Goal: Task Accomplishment & Management: Manage account settings

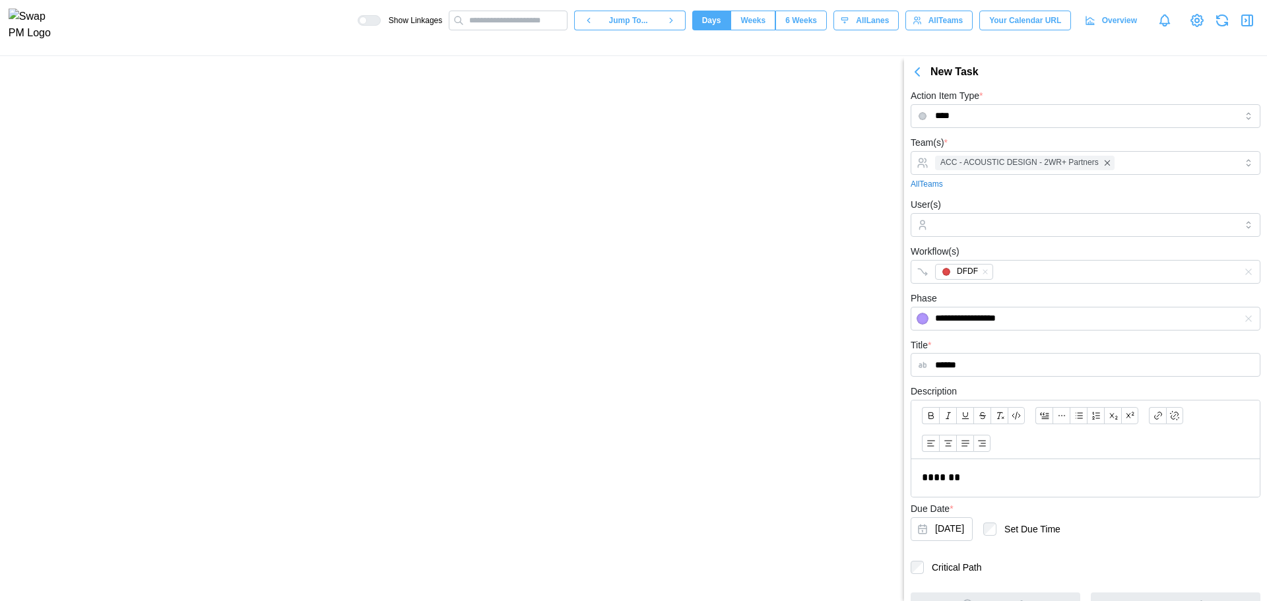
scroll to position [22, 0]
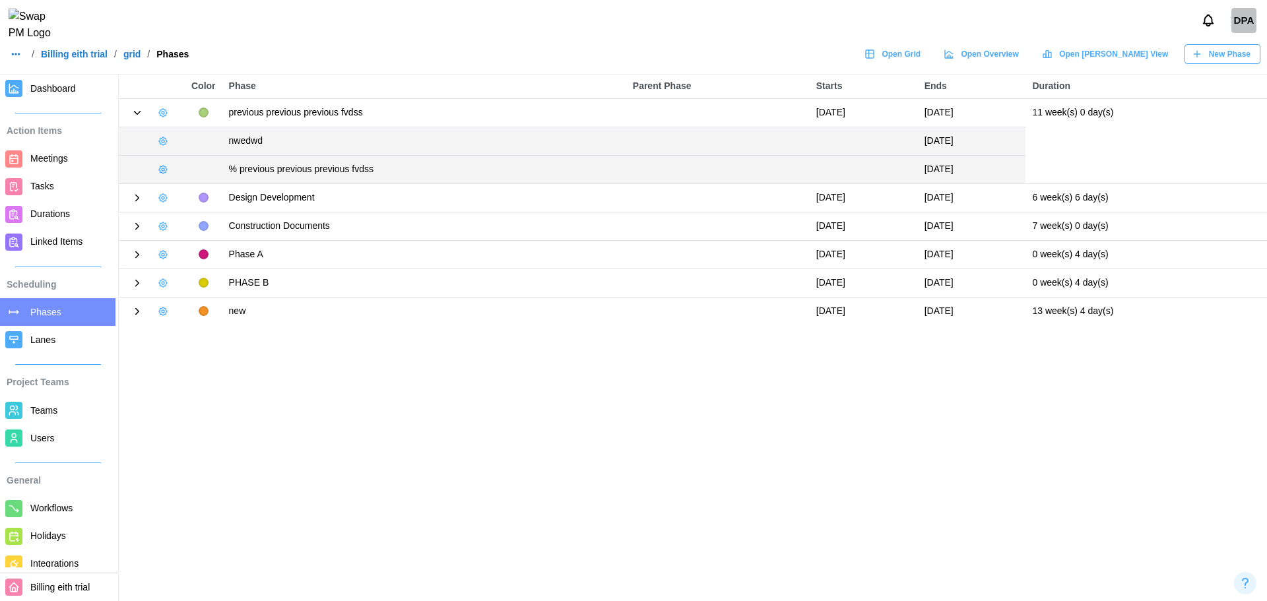
click at [1141, 56] on span "Open Gantt View" at bounding box center [1113, 54] width 109 height 18
click at [1214, 63] on span "New Phase" at bounding box center [1230, 54] width 42 height 18
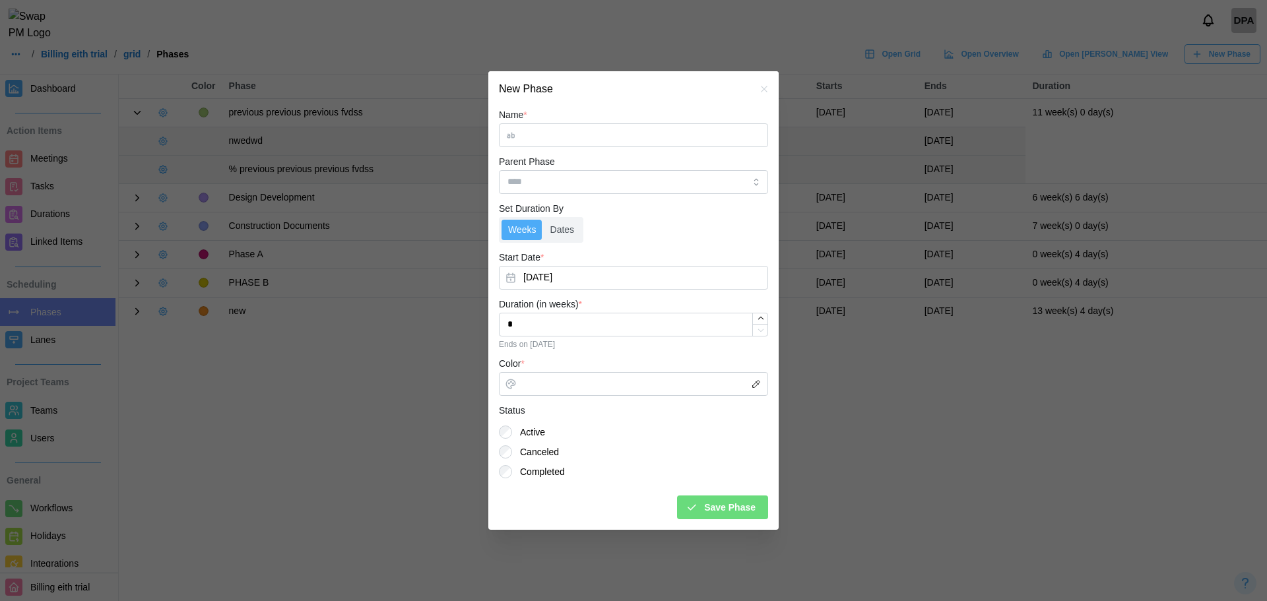
click at [580, 131] on input "Name *" at bounding box center [633, 135] width 269 height 24
type input "****"
click at [585, 164] on div "Parent Phase" at bounding box center [633, 174] width 269 height 40
click at [585, 184] on input "Parent Phase" at bounding box center [633, 182] width 269 height 24
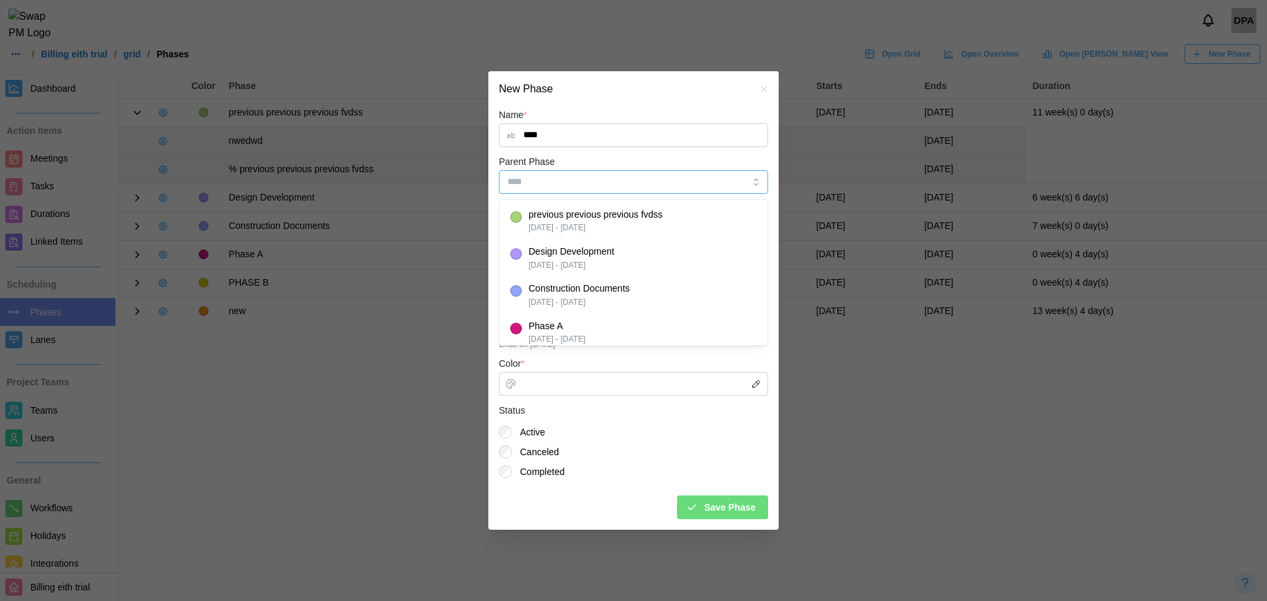
type input "**********"
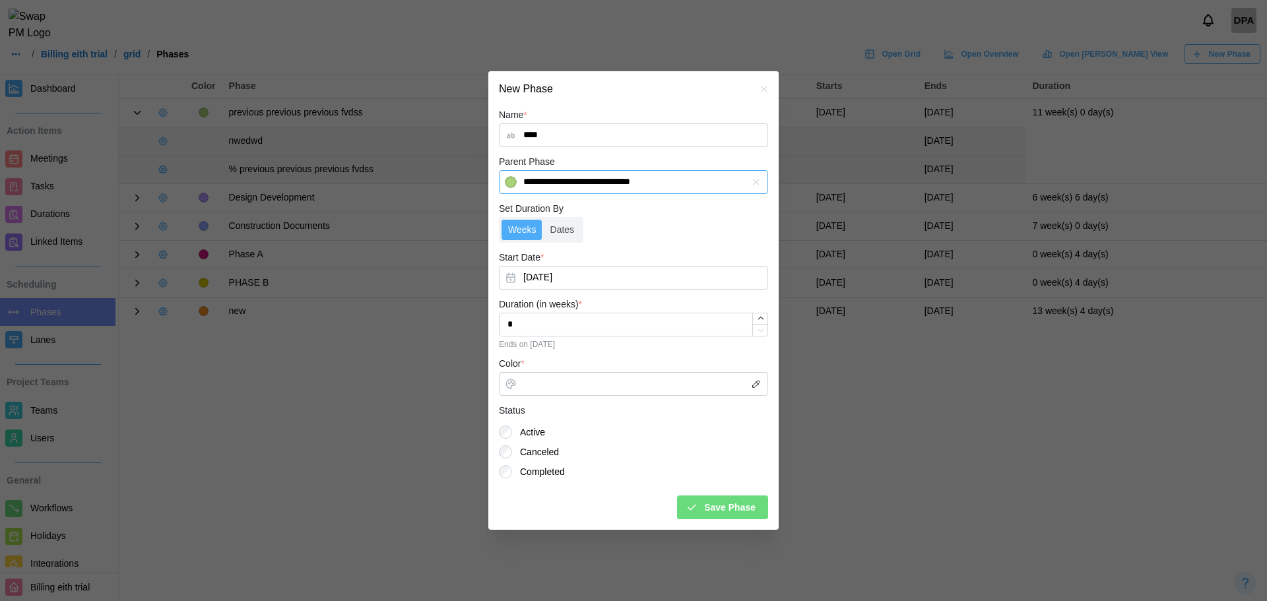
click at [755, 185] on icon "button" at bounding box center [756, 182] width 11 height 11
click at [730, 510] on span "Save Phase" at bounding box center [729, 507] width 51 height 22
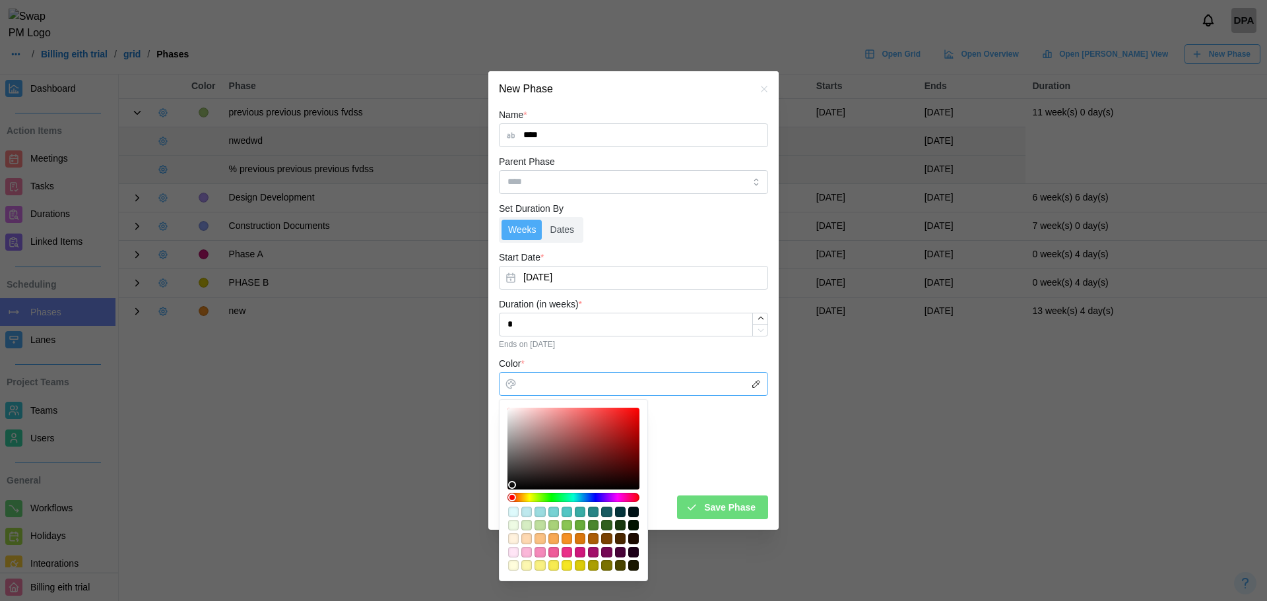
click at [585, 446] on div at bounding box center [573, 449] width 123 height 73
type input "*******"
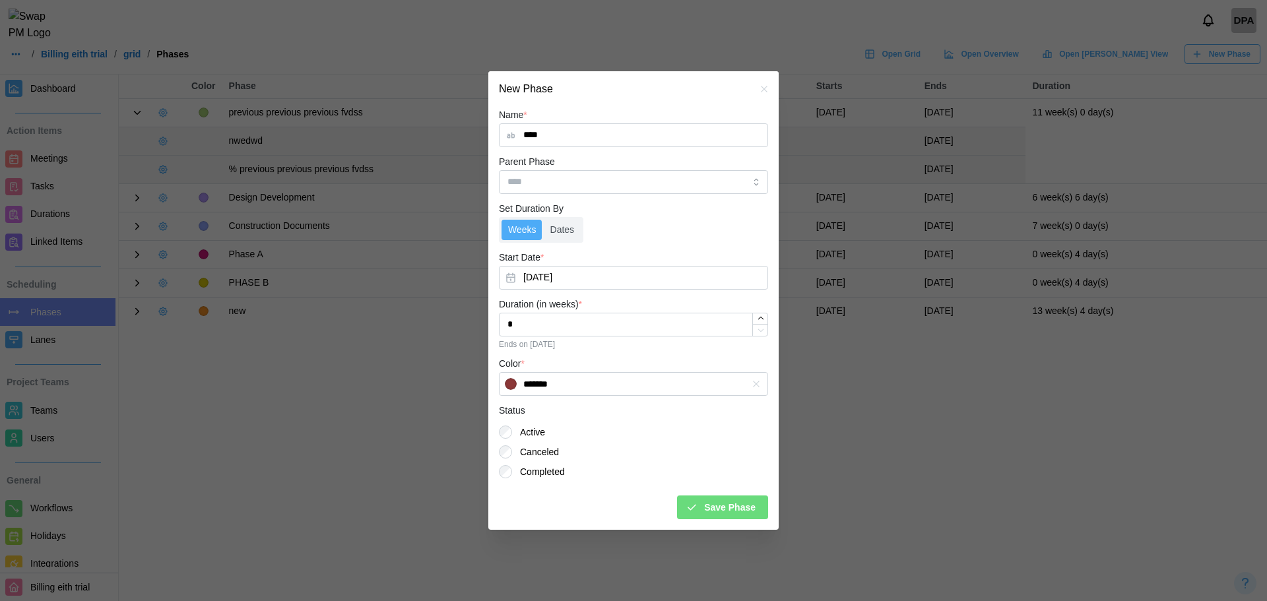
click at [754, 498] on span "Save Phase" at bounding box center [729, 507] width 51 height 22
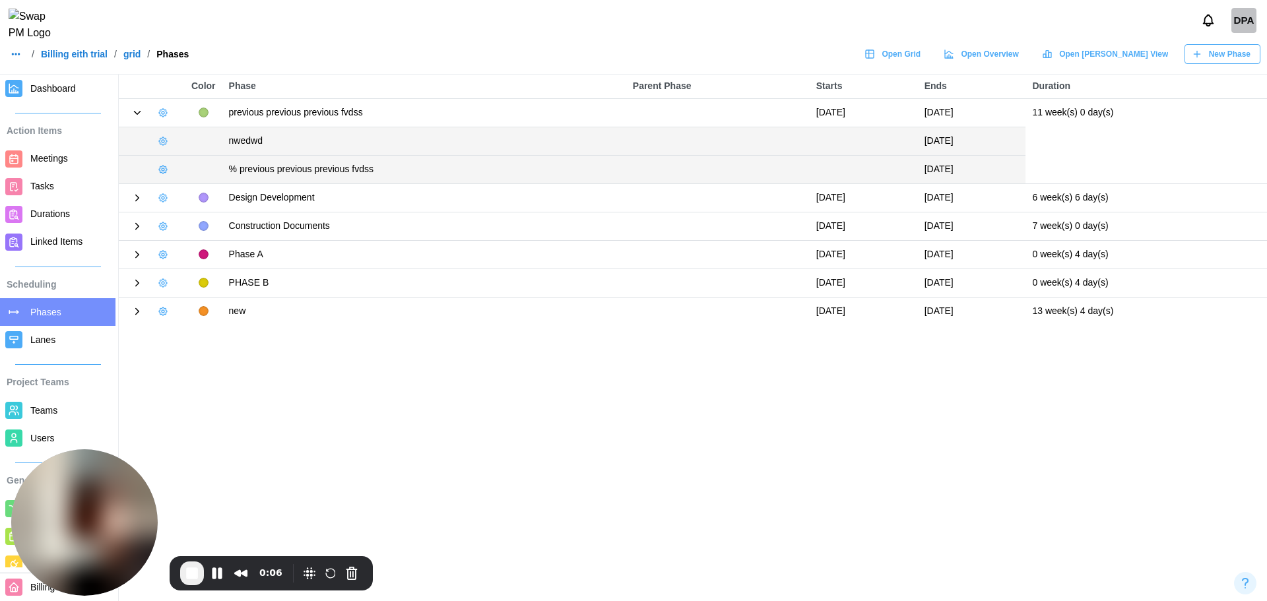
click at [1211, 59] on div "New Phase" at bounding box center [1221, 54] width 59 height 18
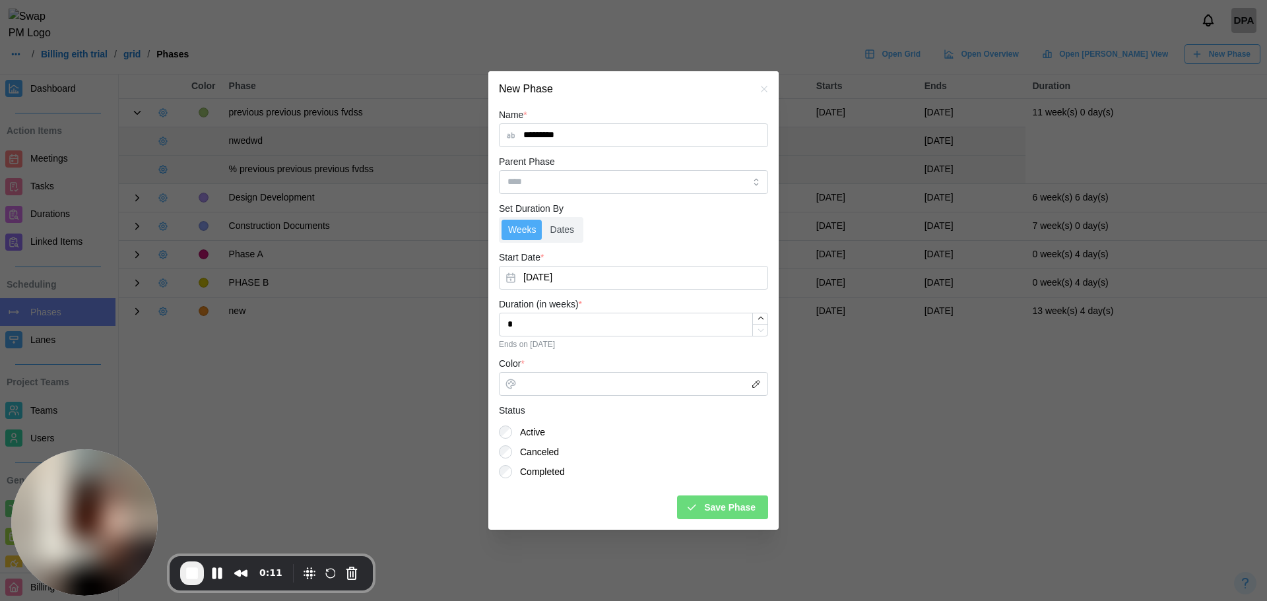
type input "*********"
click at [640, 171] on input "Parent Phase" at bounding box center [633, 182] width 269 height 24
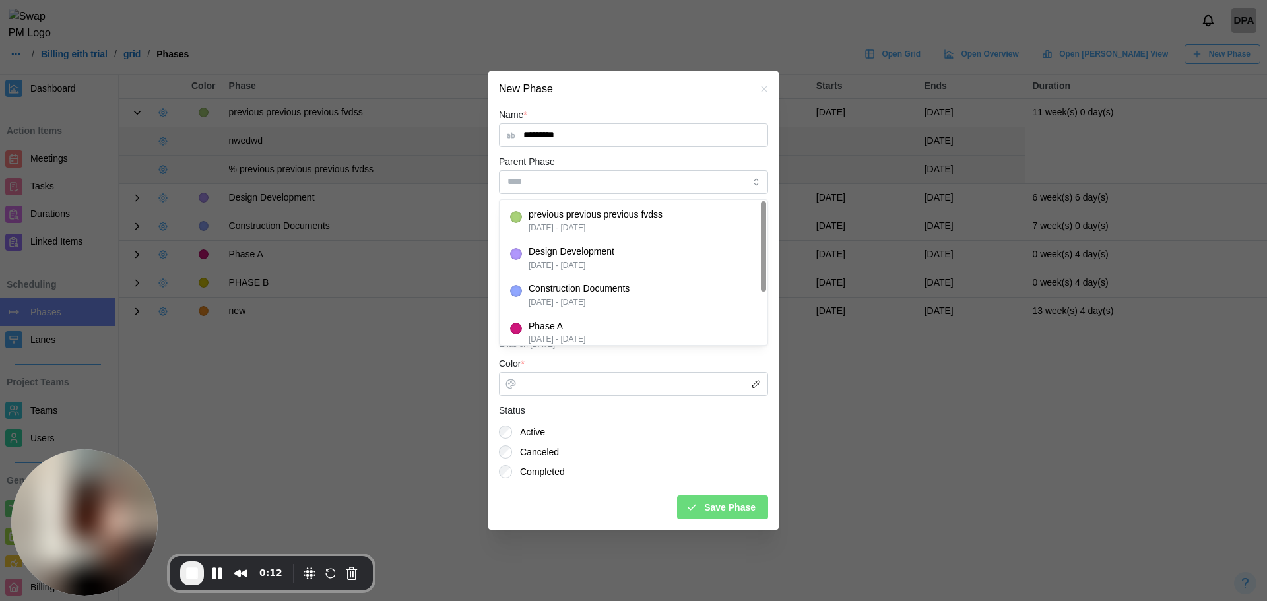
click at [692, 149] on form "Name * ********* Parent Phase Set Duration By Weeks Dates Start Date * Sep 18, …" at bounding box center [633, 313] width 269 height 413
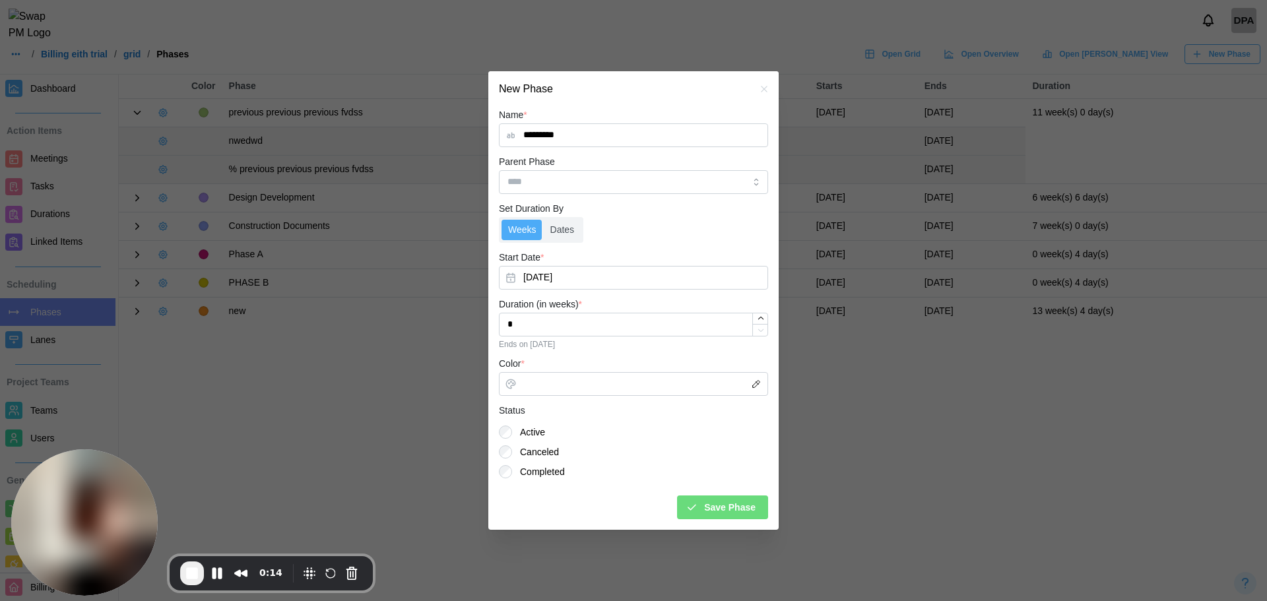
click at [744, 512] on span "Save Phase" at bounding box center [729, 507] width 51 height 22
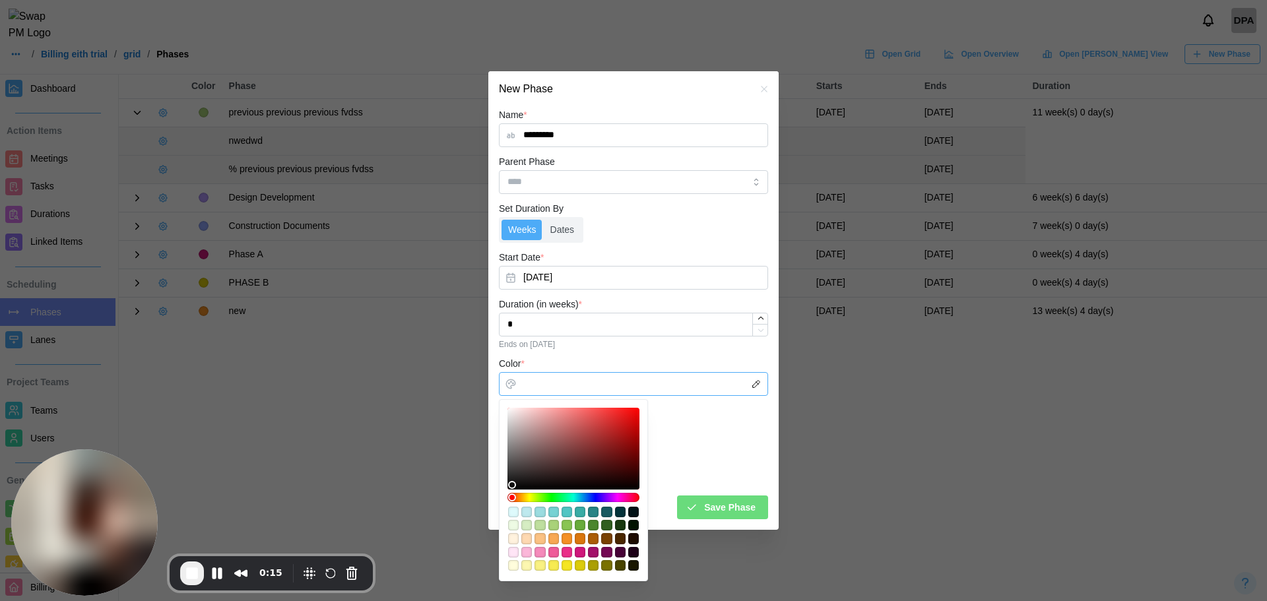
click at [540, 467] on div at bounding box center [573, 449] width 123 height 73
type input "*******"
click at [695, 504] on icon "submit" at bounding box center [692, 508] width 12 height 12
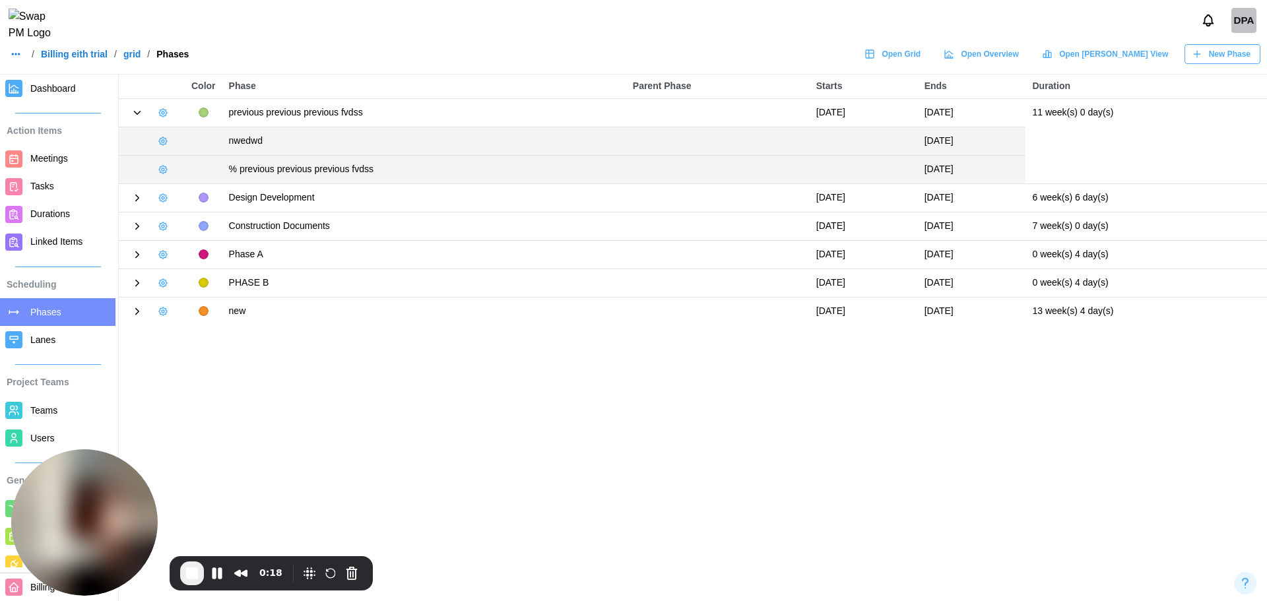
click at [733, 501] on main "Color Phase Parent Phase Starts Ends Duration previous previous previous fvdss …" at bounding box center [633, 300] width 1267 height 601
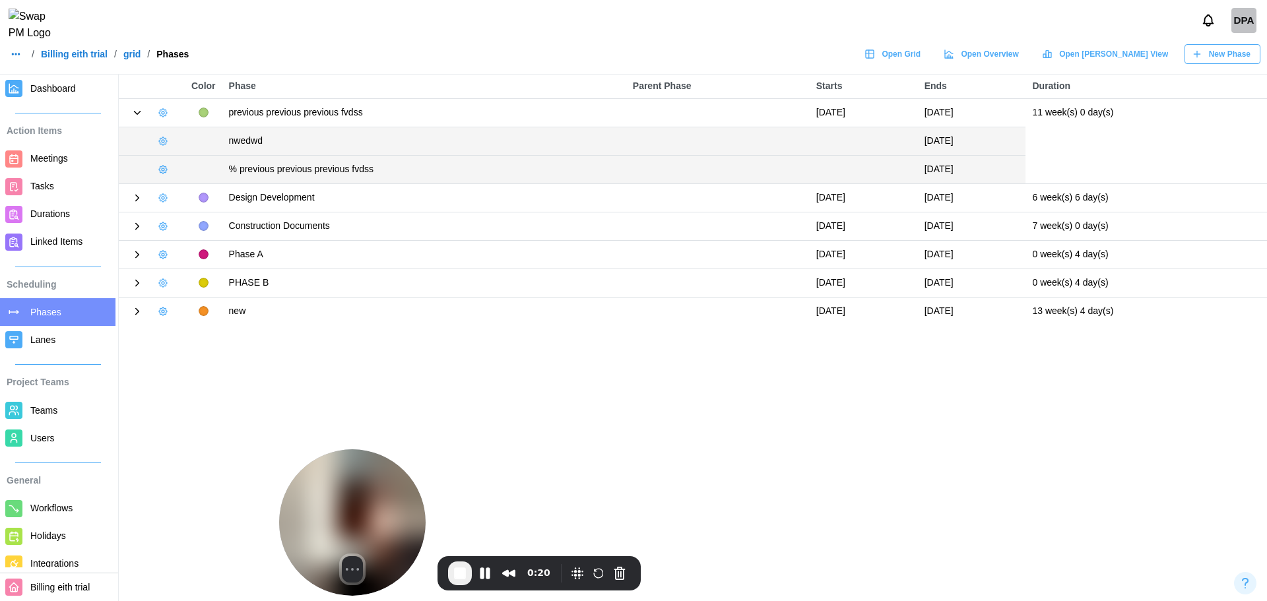
drag, startPoint x: 125, startPoint y: 473, endPoint x: 393, endPoint y: 495, distance: 268.9
click at [393, 495] on img at bounding box center [352, 522] width 147 height 147
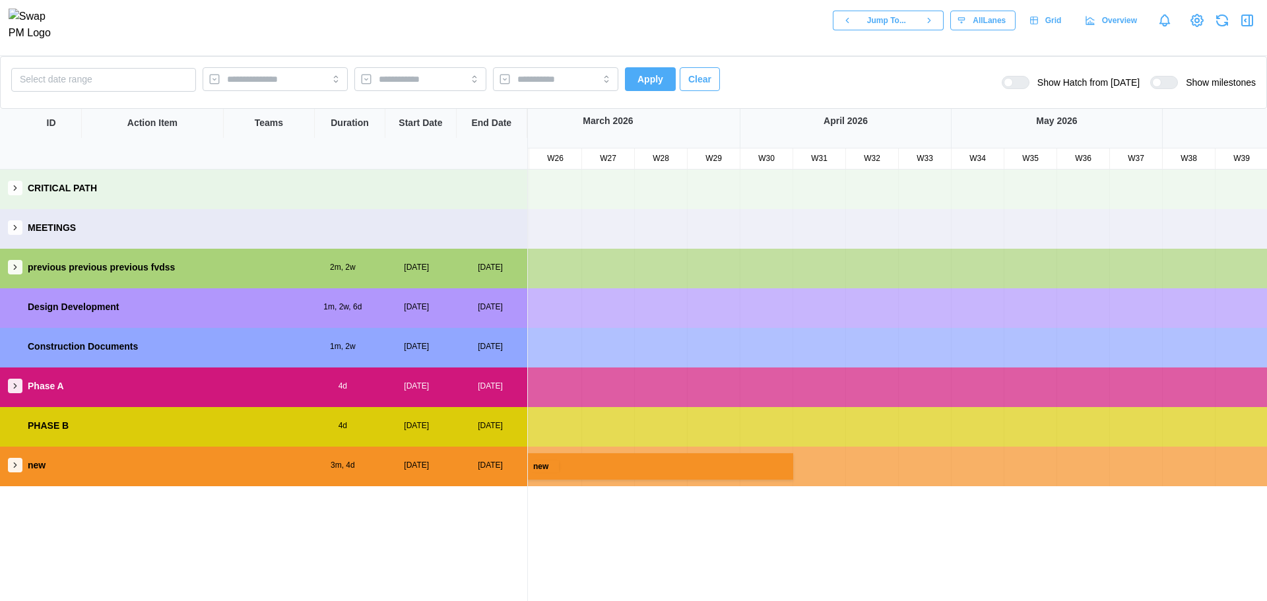
click at [20, 460] on button "button" at bounding box center [15, 465] width 15 height 15
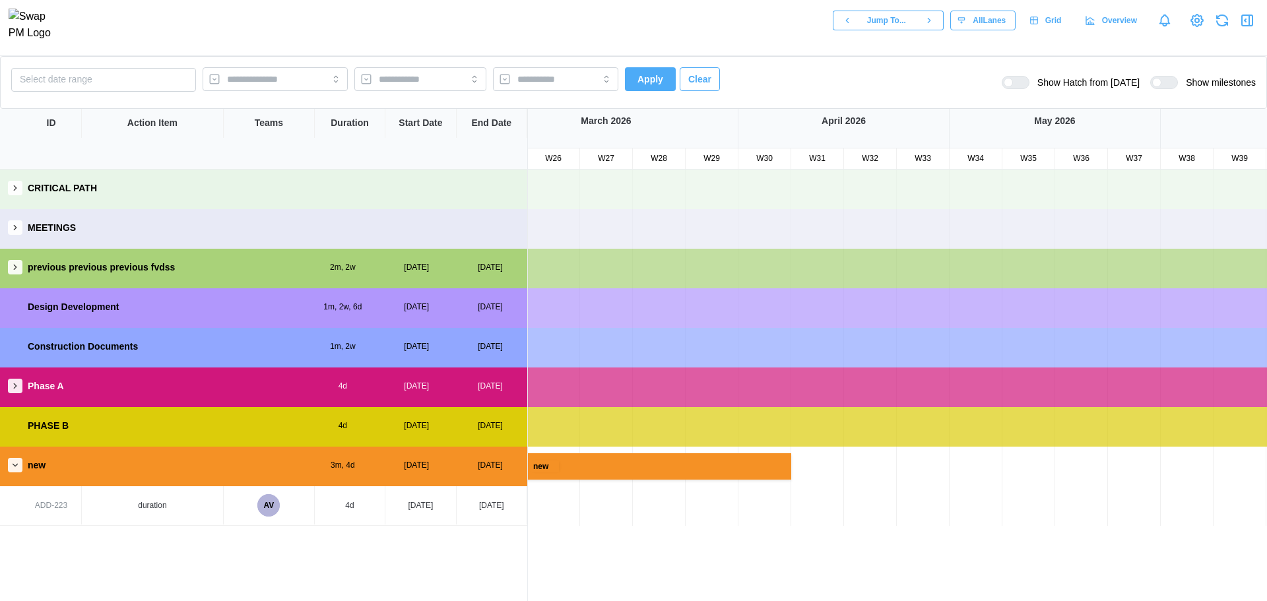
click at [11, 383] on icon "button" at bounding box center [15, 386] width 9 height 9
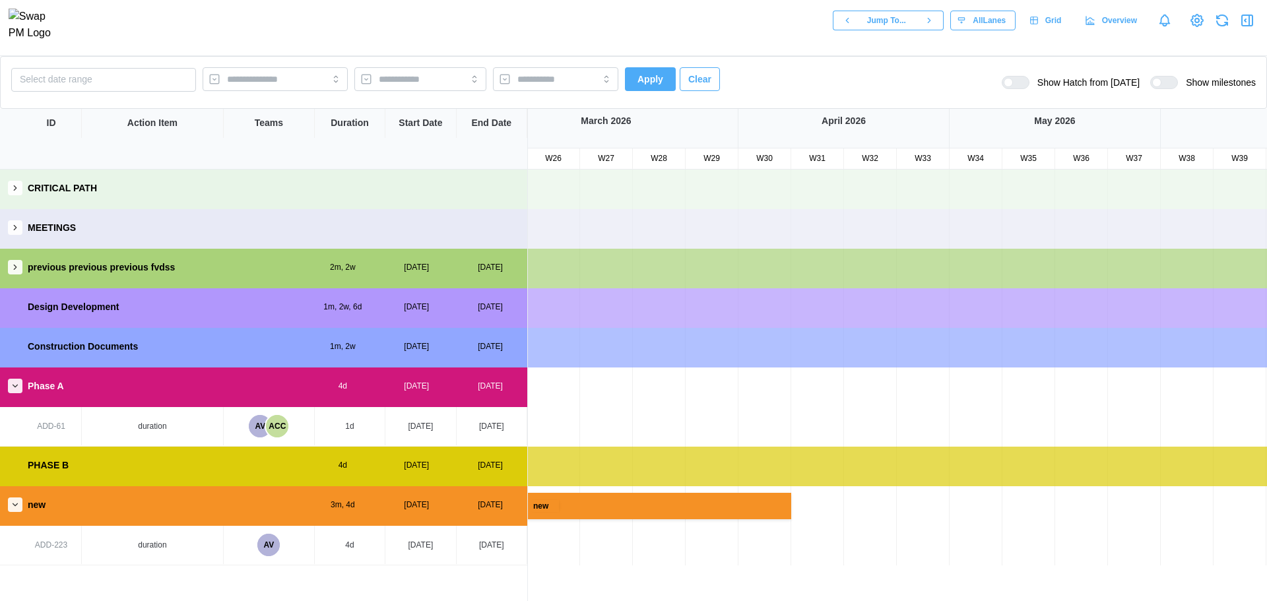
click at [13, 261] on button "button" at bounding box center [15, 267] width 15 height 15
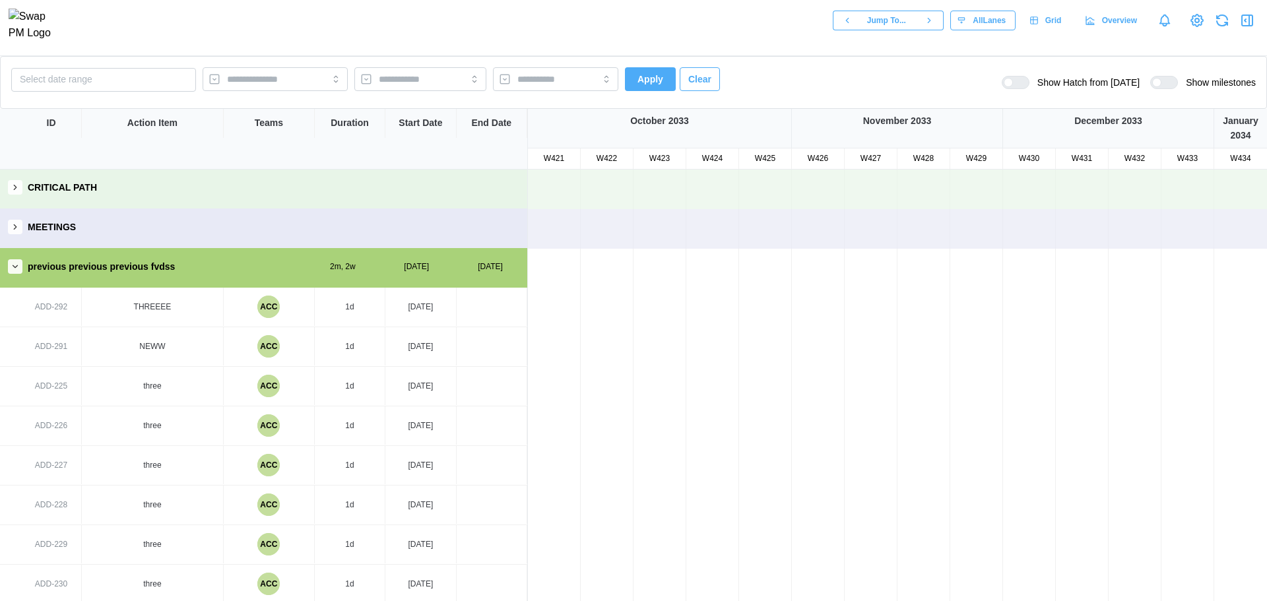
click at [1163, 77] on div at bounding box center [1170, 83] width 16 height 12
click at [1020, 77] on div at bounding box center [1021, 83] width 16 height 12
click at [680, 79] on button "Clear" at bounding box center [700, 79] width 40 height 24
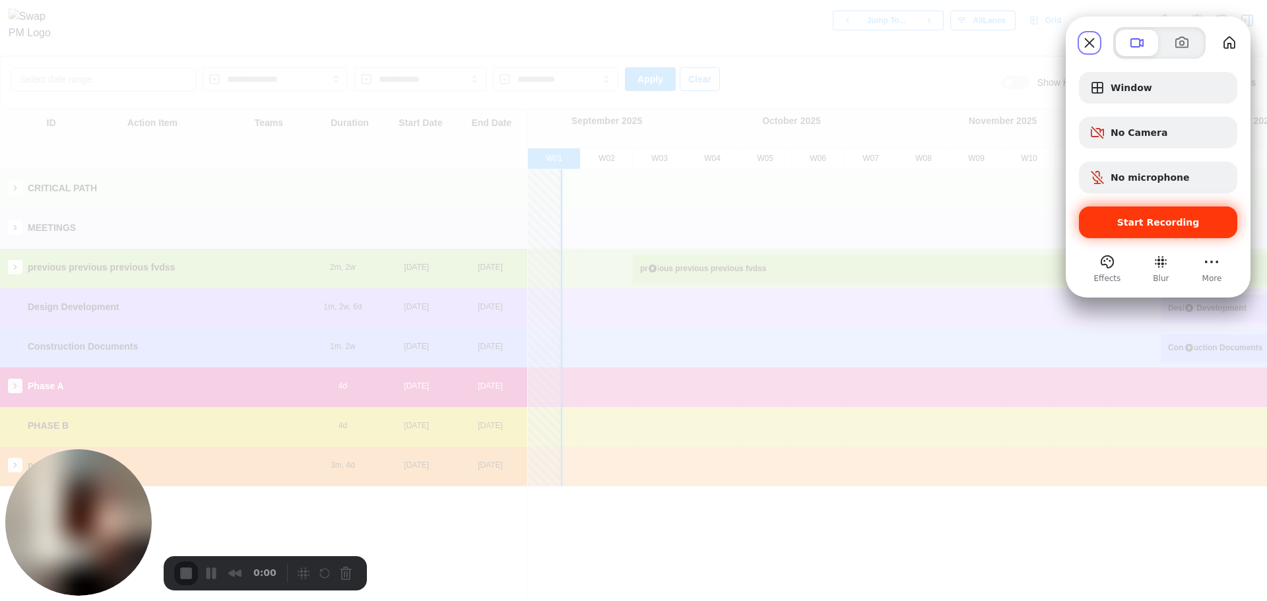
click at [1122, 219] on span "Start Recording" at bounding box center [1158, 222] width 137 height 11
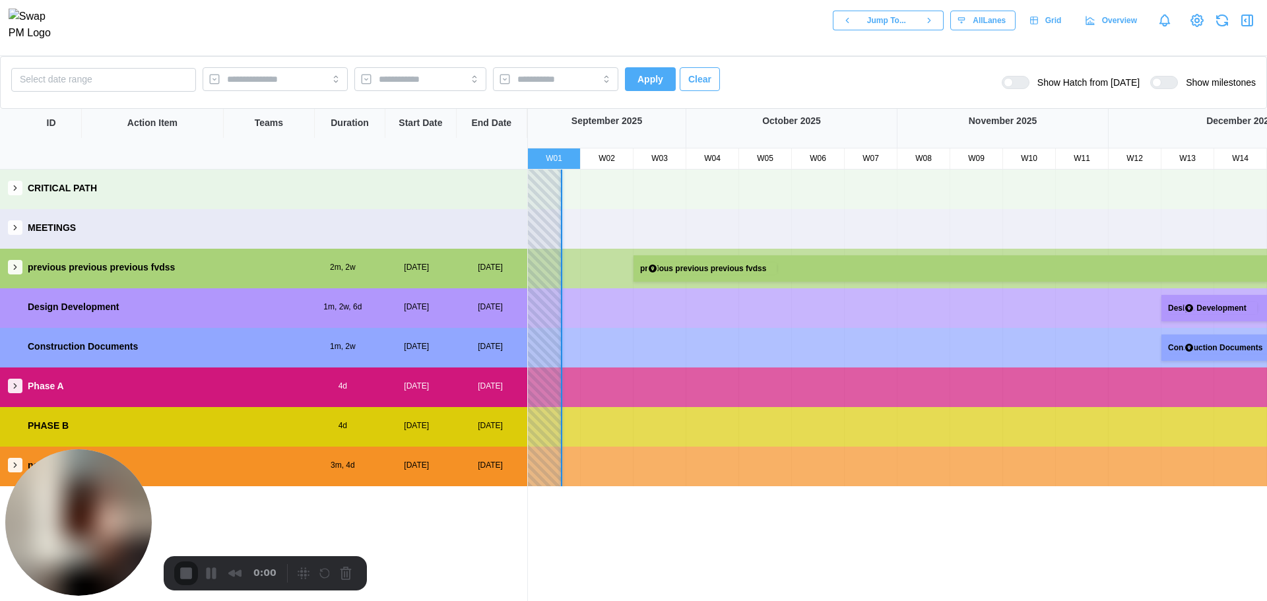
drag, startPoint x: 116, startPoint y: 492, endPoint x: 328, endPoint y: 529, distance: 215.1
click at [674, 601] on div at bounding box center [633, 601] width 1267 height 0
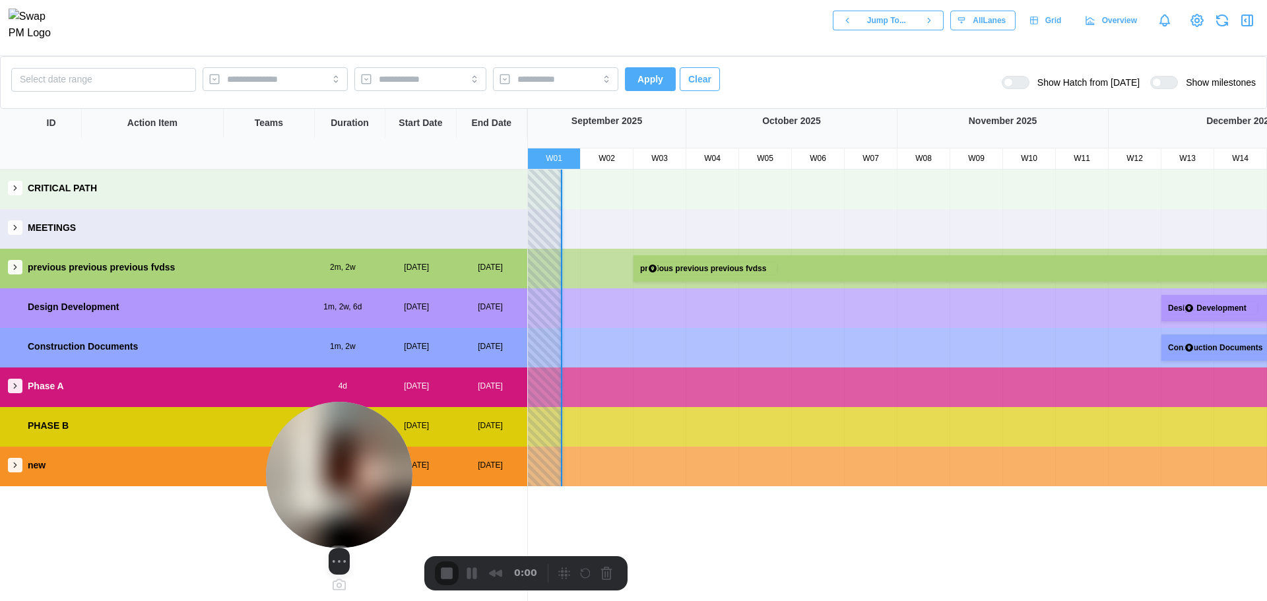
drag, startPoint x: 72, startPoint y: 484, endPoint x: 407, endPoint y: 494, distance: 334.8
click at [407, 494] on img at bounding box center [339, 475] width 147 height 147
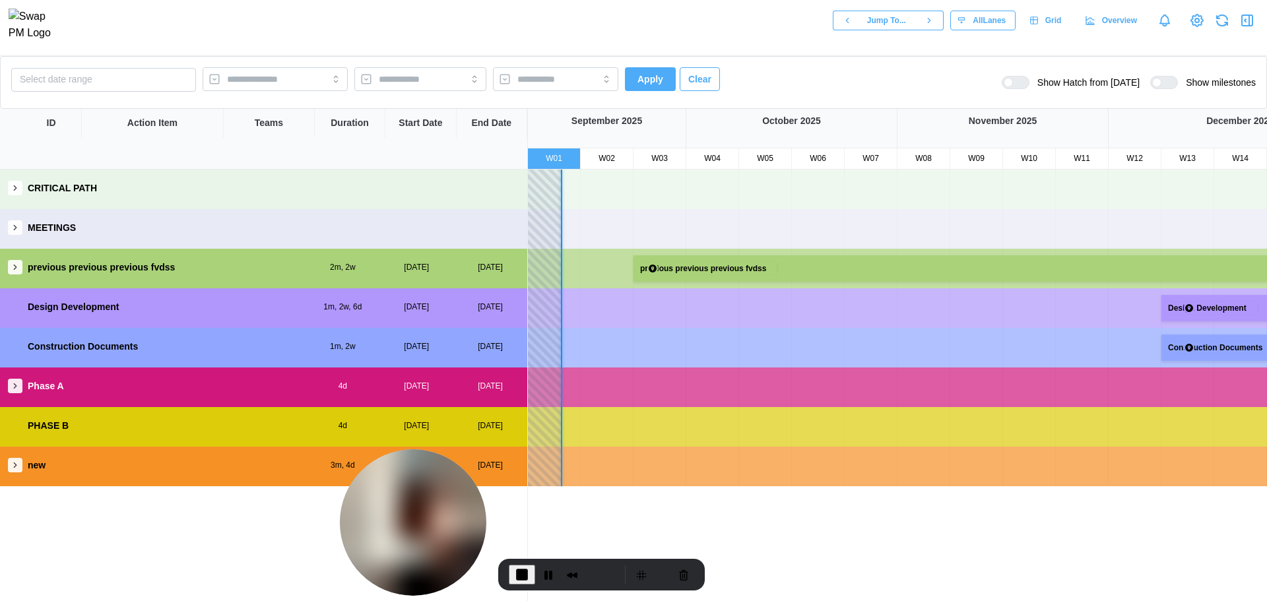
click at [11, 467] on icon "button" at bounding box center [15, 465] width 9 height 9
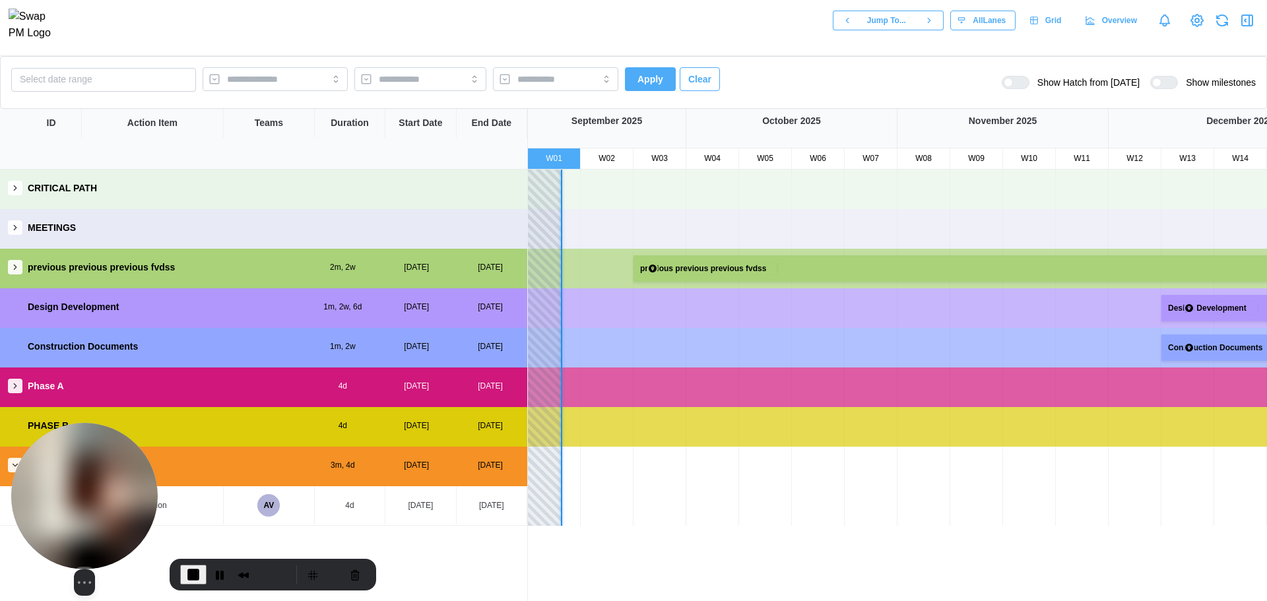
drag, startPoint x: 411, startPoint y: 502, endPoint x: 83, endPoint y: 505, distance: 328.7
click at [83, 505] on img at bounding box center [84, 496] width 147 height 147
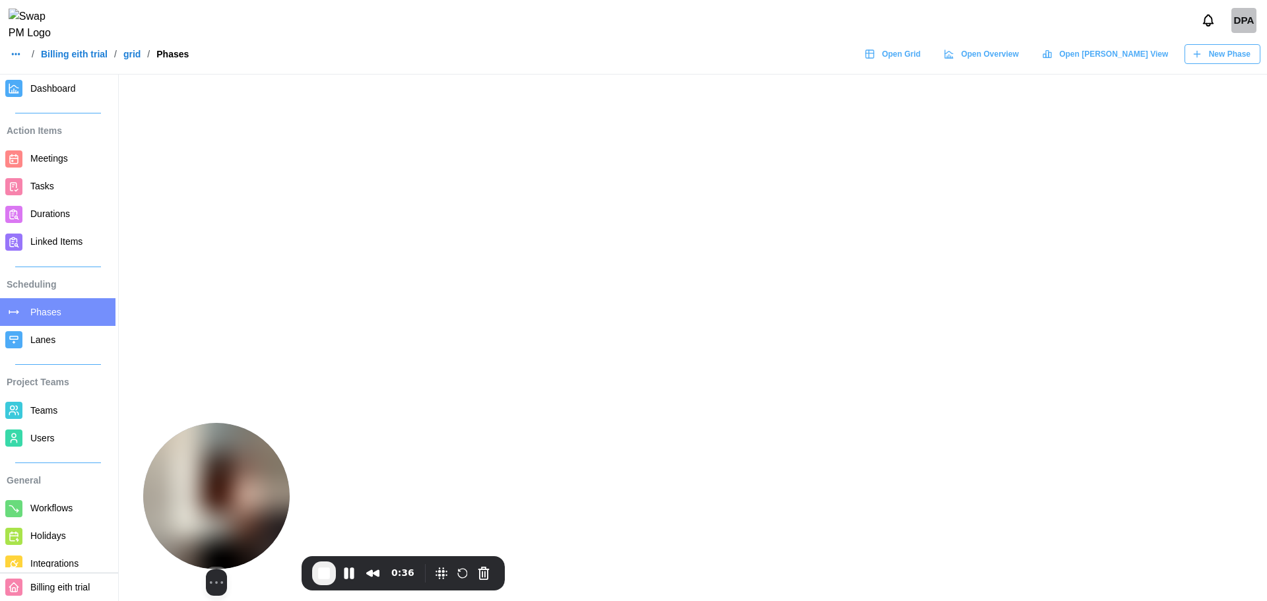
drag, startPoint x: 358, startPoint y: 486, endPoint x: 222, endPoint y: 490, distance: 136.7
click at [222, 490] on img at bounding box center [216, 496] width 147 height 147
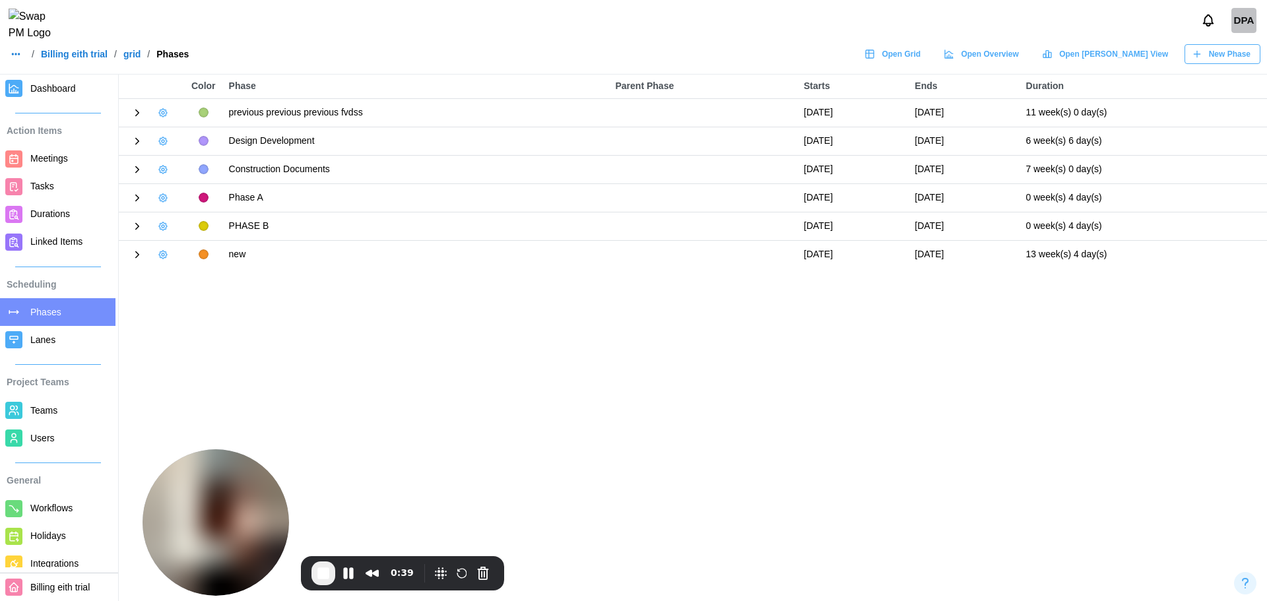
click at [137, 256] on icon at bounding box center [137, 254] width 3 height 6
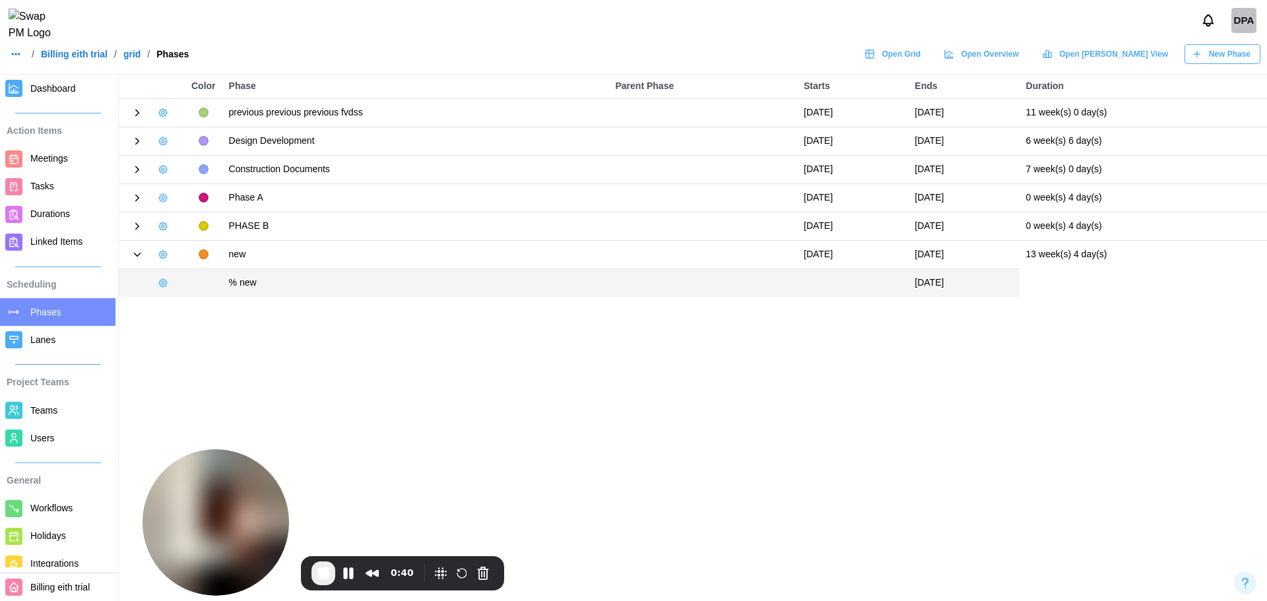
click at [125, 226] on div at bounding box center [151, 226] width 53 height 18
click at [136, 227] on icon at bounding box center [137, 226] width 12 height 12
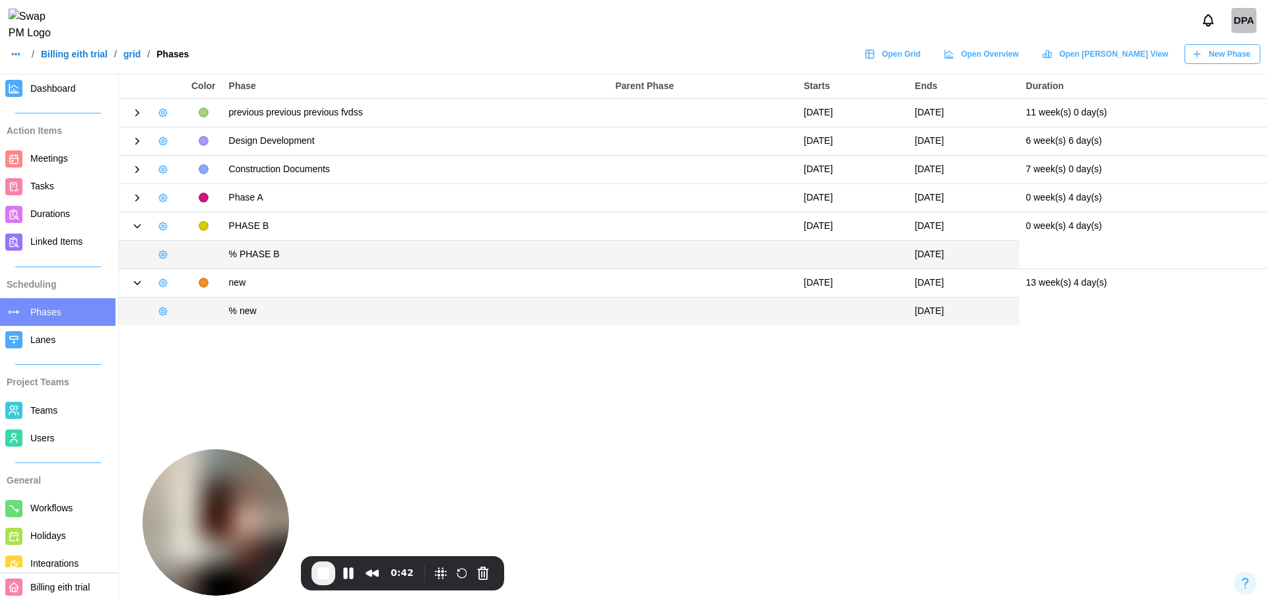
click at [141, 195] on icon at bounding box center [137, 198] width 12 height 12
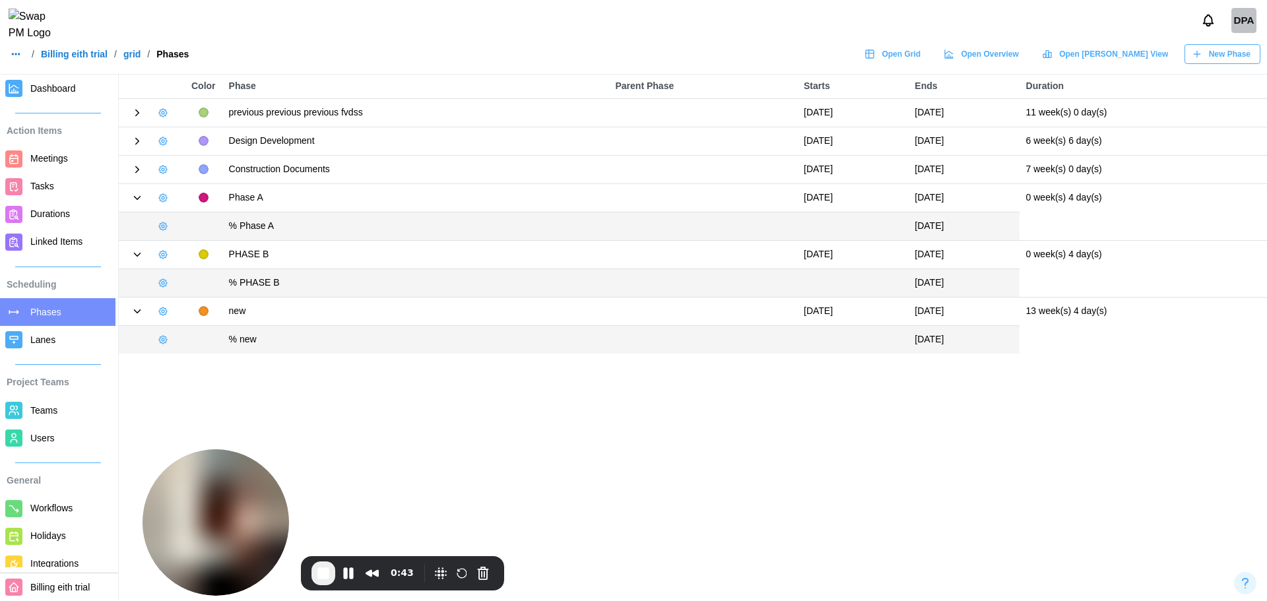
click at [133, 167] on icon at bounding box center [137, 170] width 12 height 12
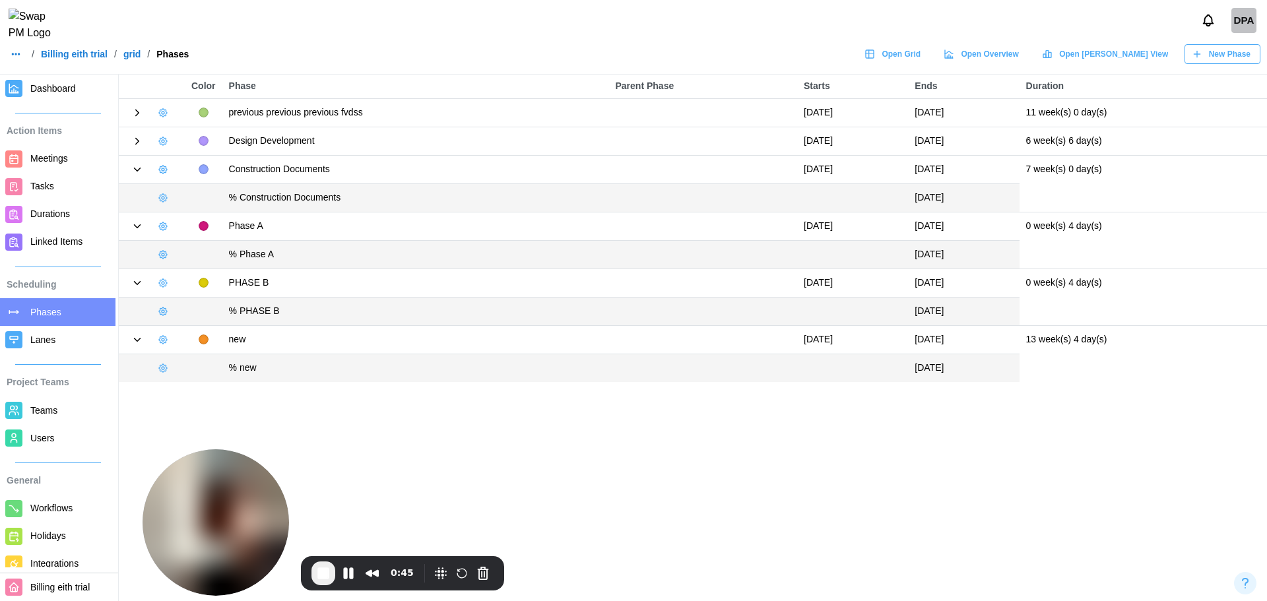
click at [136, 144] on icon at bounding box center [137, 141] width 3 height 6
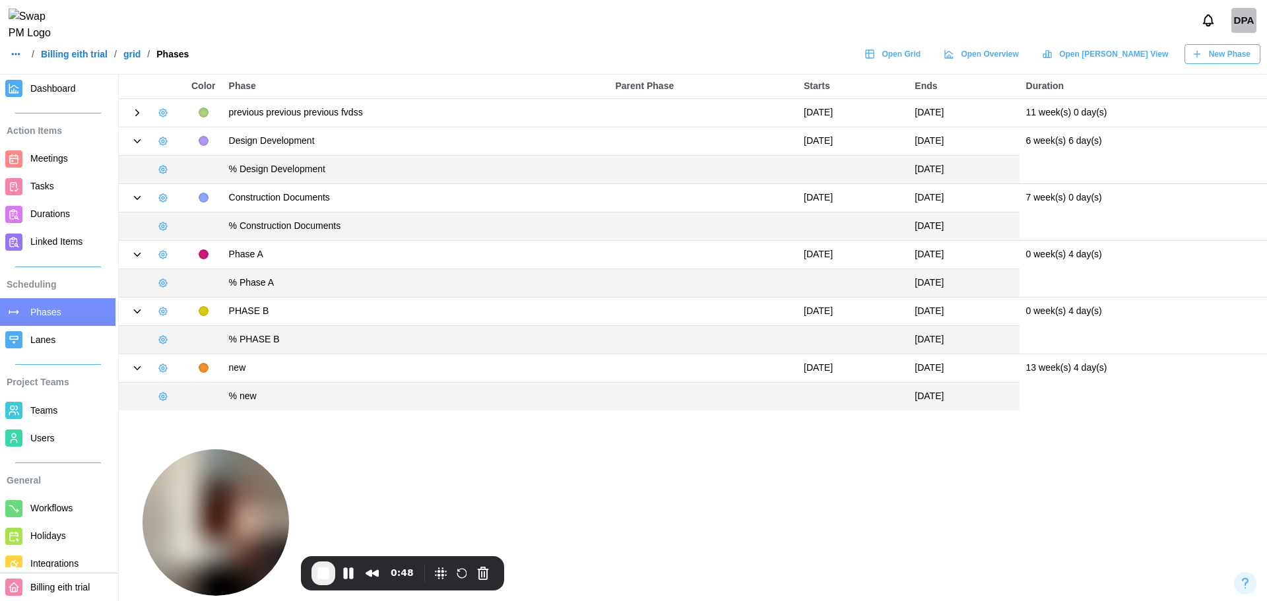
click at [1212, 57] on span "New Phase" at bounding box center [1230, 54] width 42 height 18
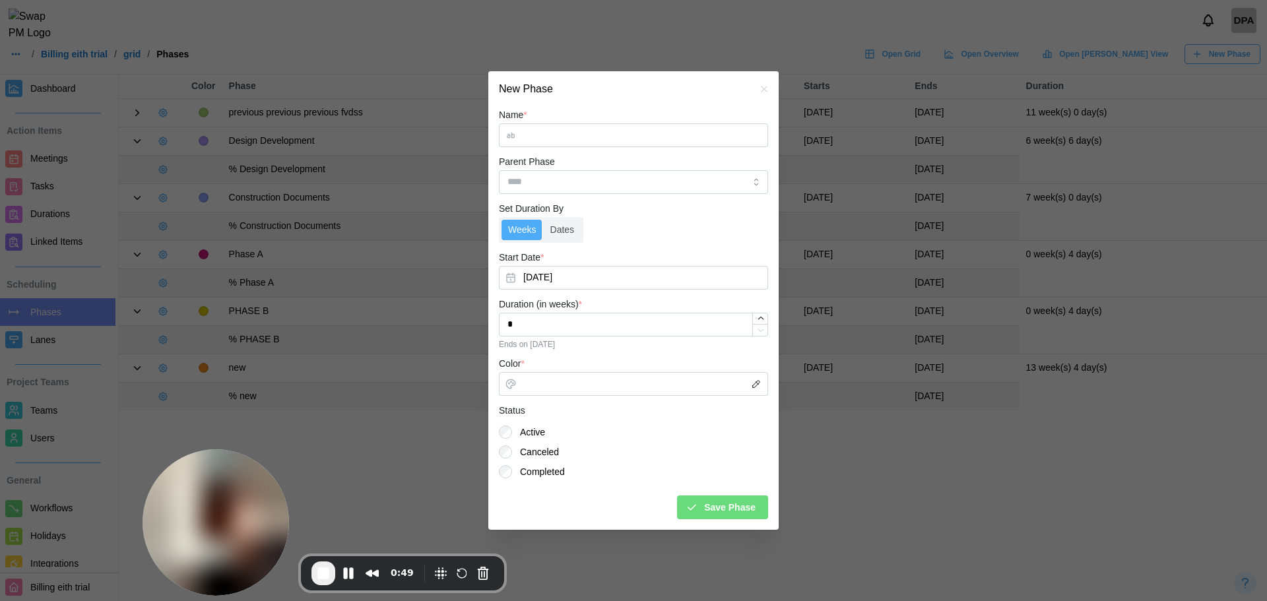
click at [614, 135] on input "Name *" at bounding box center [633, 135] width 269 height 24
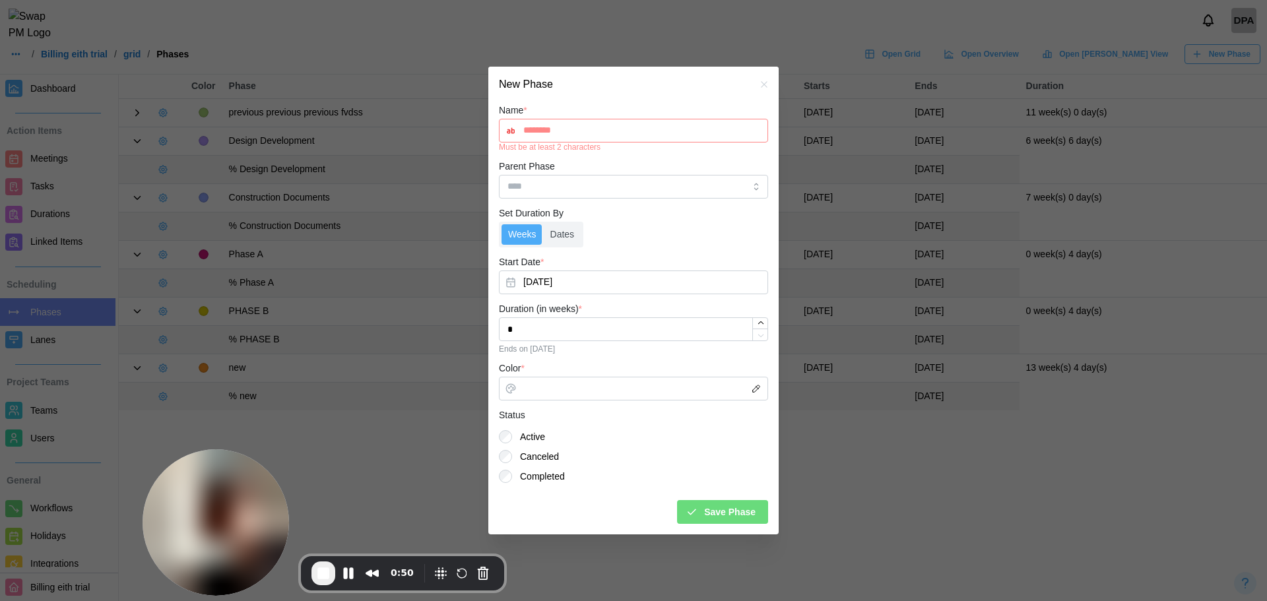
click at [549, 135] on input "********" at bounding box center [633, 131] width 269 height 24
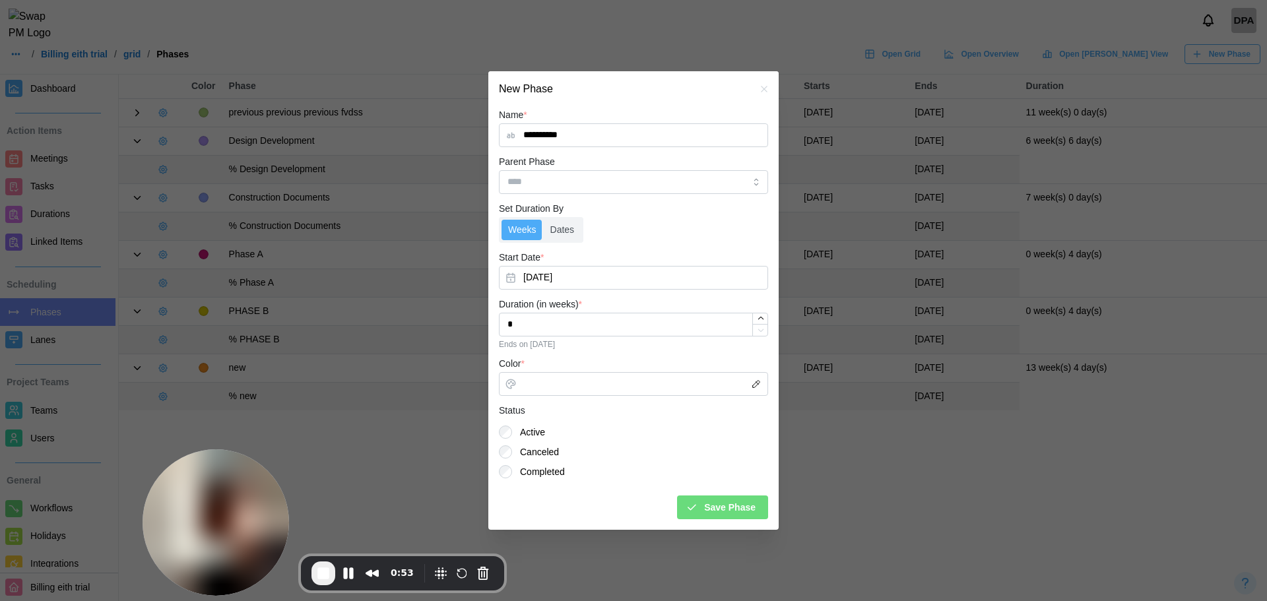
type input "**********"
click at [581, 178] on input "Parent Phase" at bounding box center [633, 182] width 269 height 24
click at [709, 161] on div "Parent Phase" at bounding box center [633, 174] width 269 height 40
click at [731, 519] on div "**********" at bounding box center [633, 318] width 290 height 423
click at [719, 506] on span "Save Phase" at bounding box center [729, 507] width 51 height 22
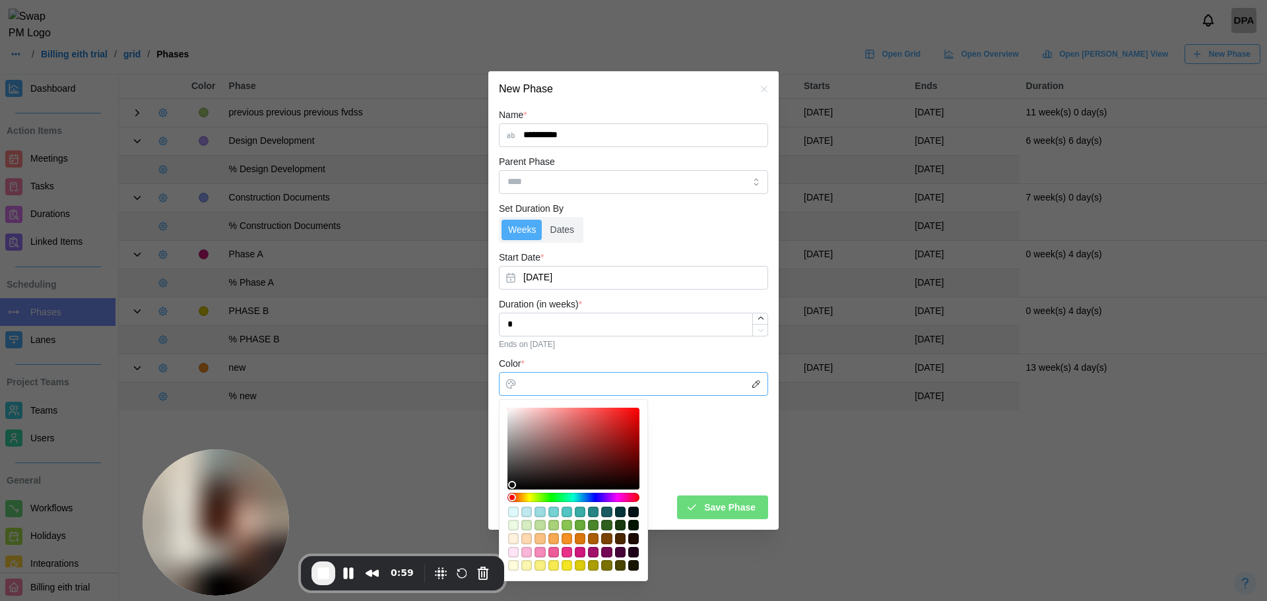
click at [593, 448] on div at bounding box center [573, 449] width 123 height 73
type input "*******"
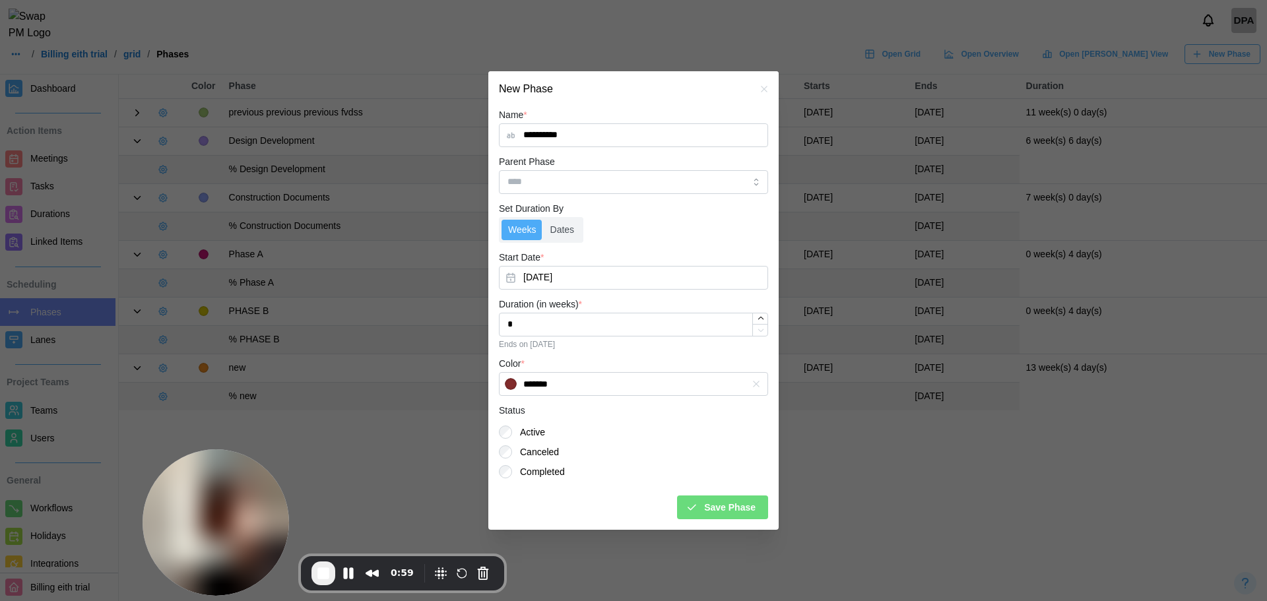
click at [685, 502] on button "Save Phase" at bounding box center [722, 508] width 91 height 24
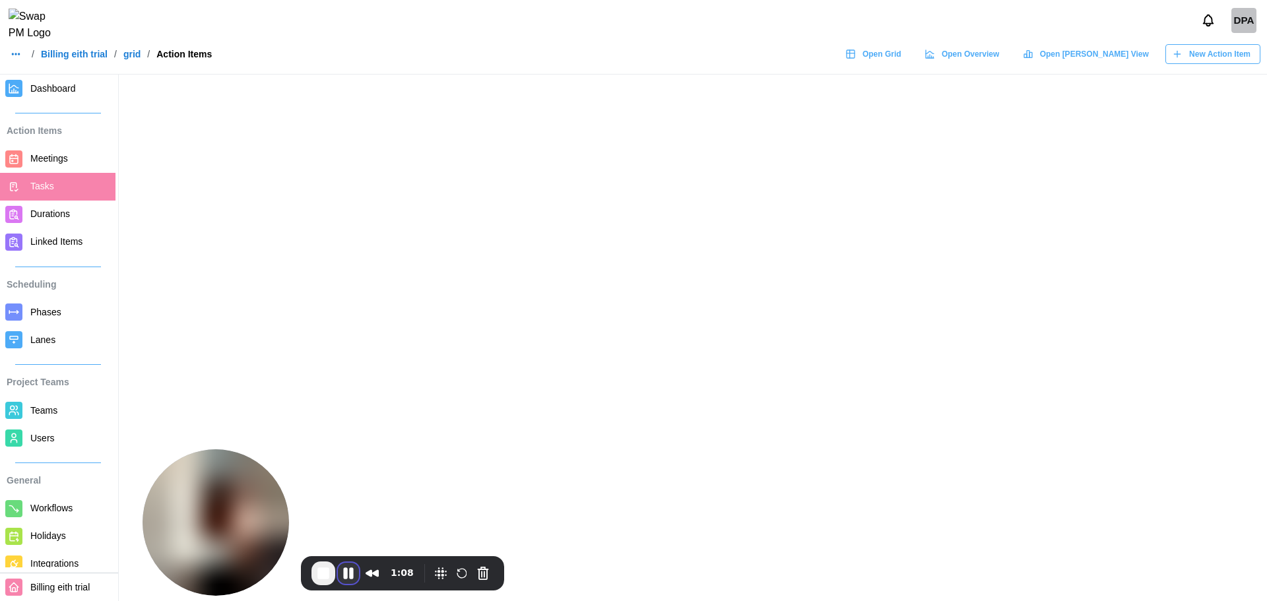
click at [347, 580] on button "Pause Recording" at bounding box center [348, 573] width 21 height 21
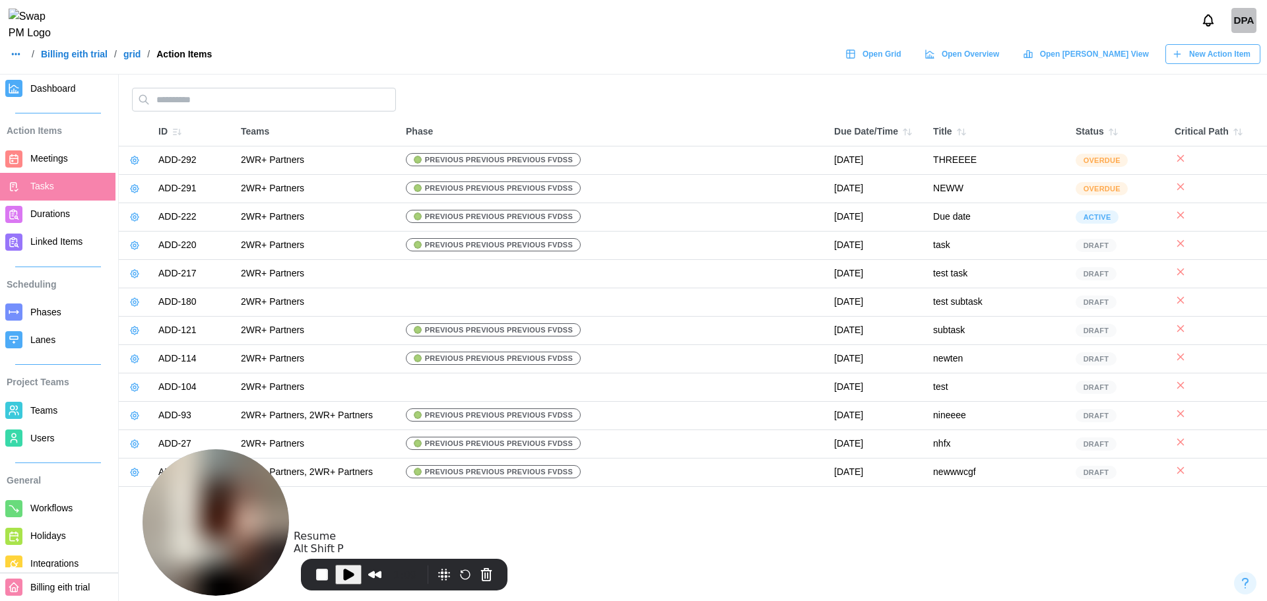
click at [353, 576] on span "Play Recording" at bounding box center [349, 575] width 16 height 16
click at [89, 59] on link "Billing eith trial" at bounding box center [74, 54] width 67 height 9
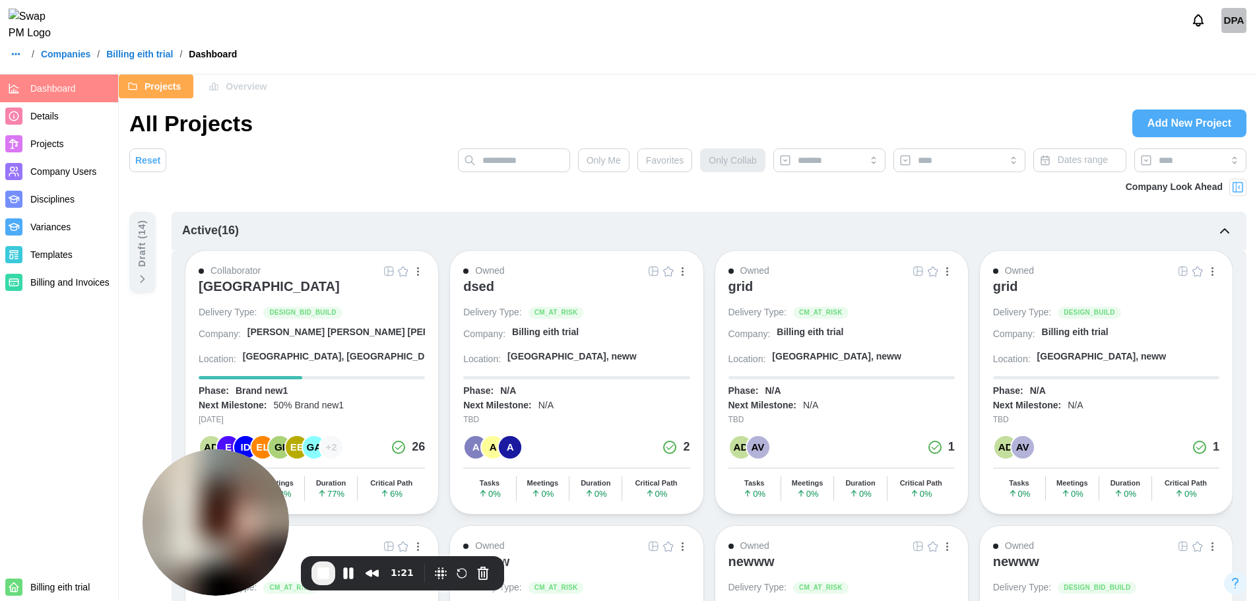
click at [55, 140] on span "Projects" at bounding box center [47, 144] width 34 height 11
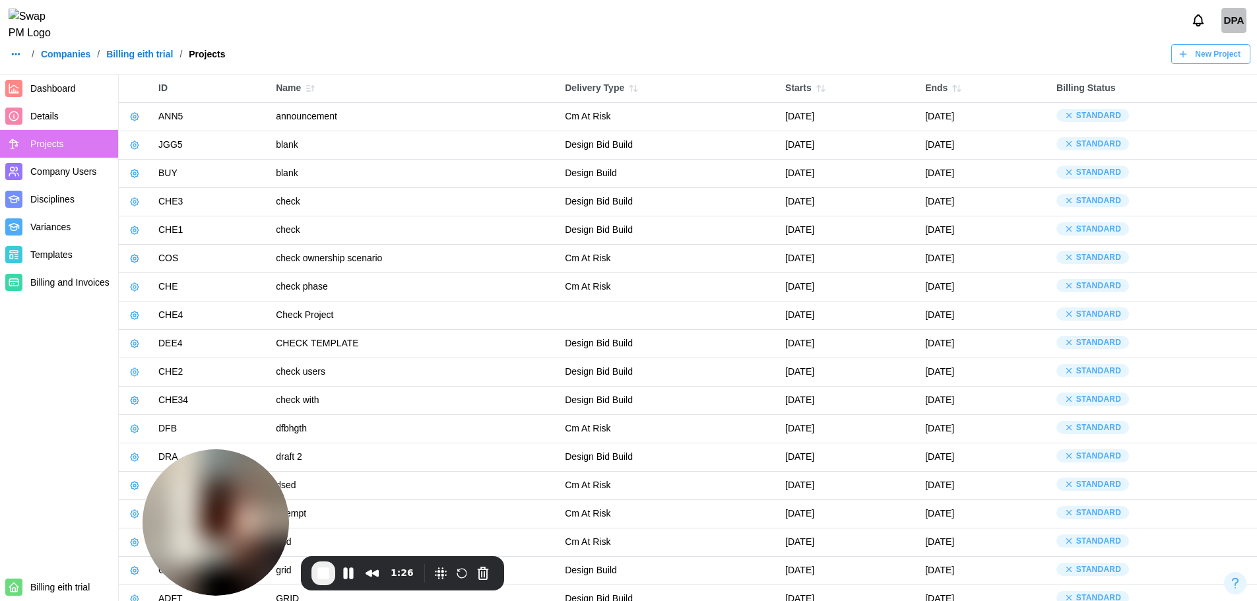
click at [129, 202] on button "button" at bounding box center [134, 202] width 18 height 18
click at [154, 230] on div "Manage Project" at bounding box center [185, 231] width 67 height 11
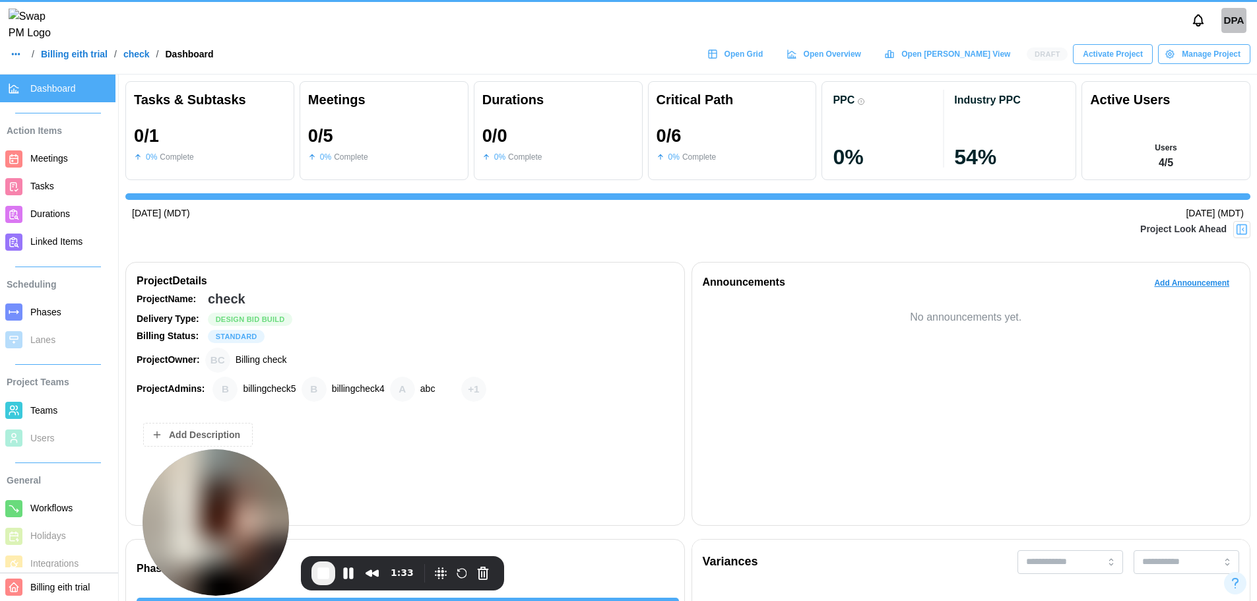
click at [33, 314] on span "Phases" at bounding box center [45, 312] width 31 height 11
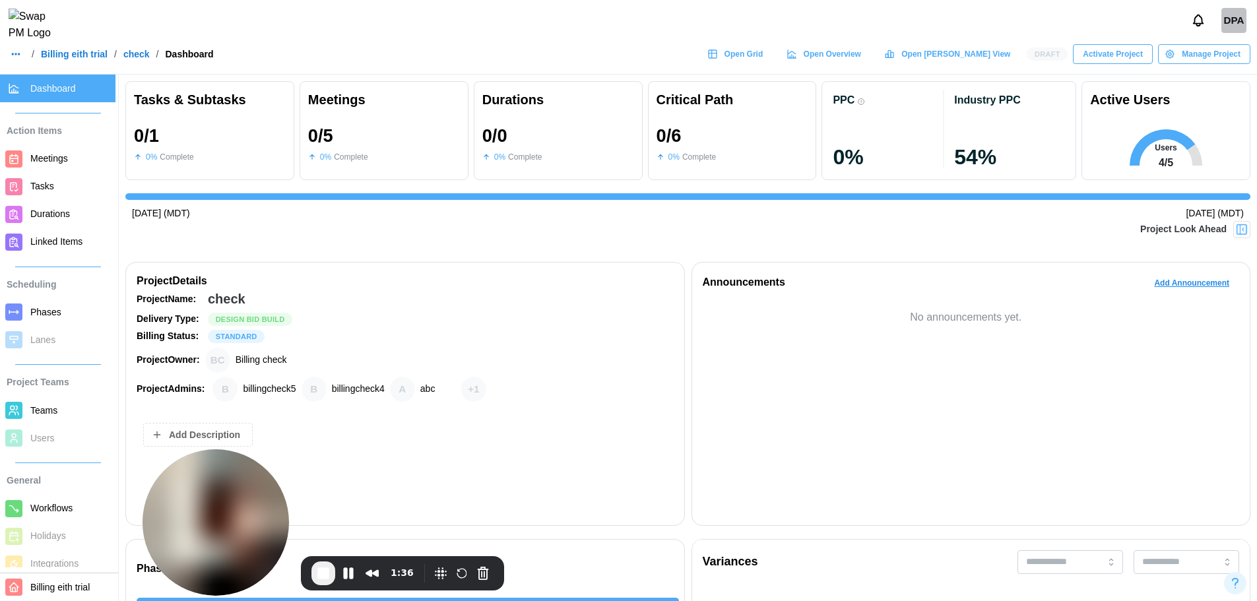
click at [30, 314] on span "Phases" at bounding box center [45, 312] width 31 height 11
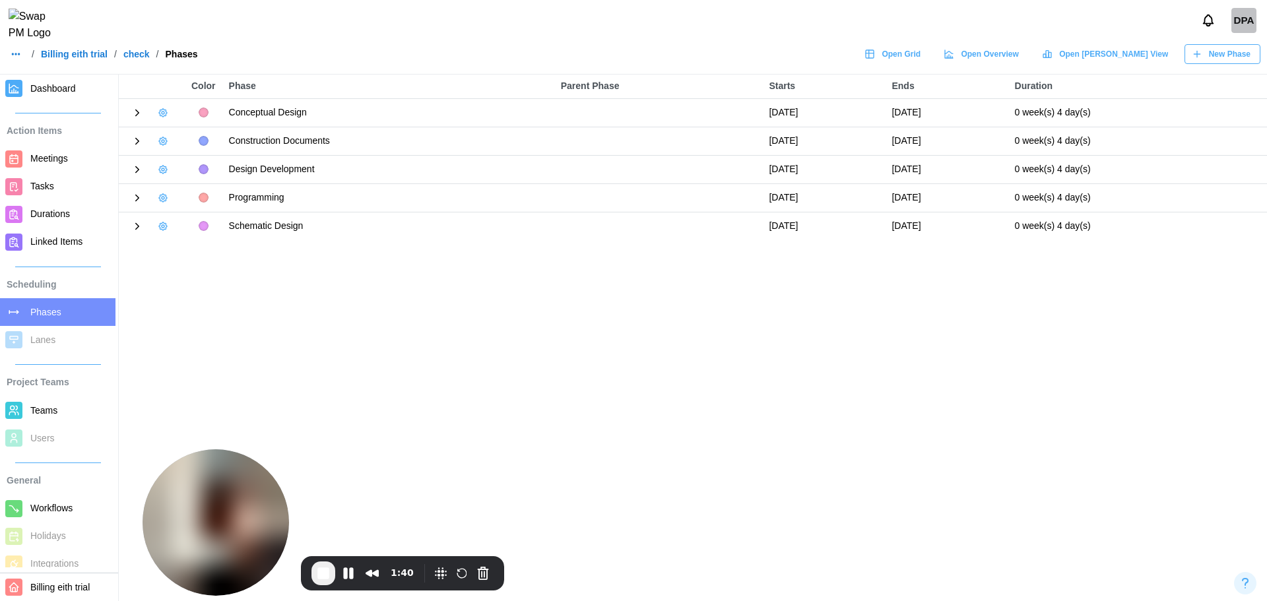
click at [1222, 55] on span "New Phase" at bounding box center [1230, 54] width 42 height 18
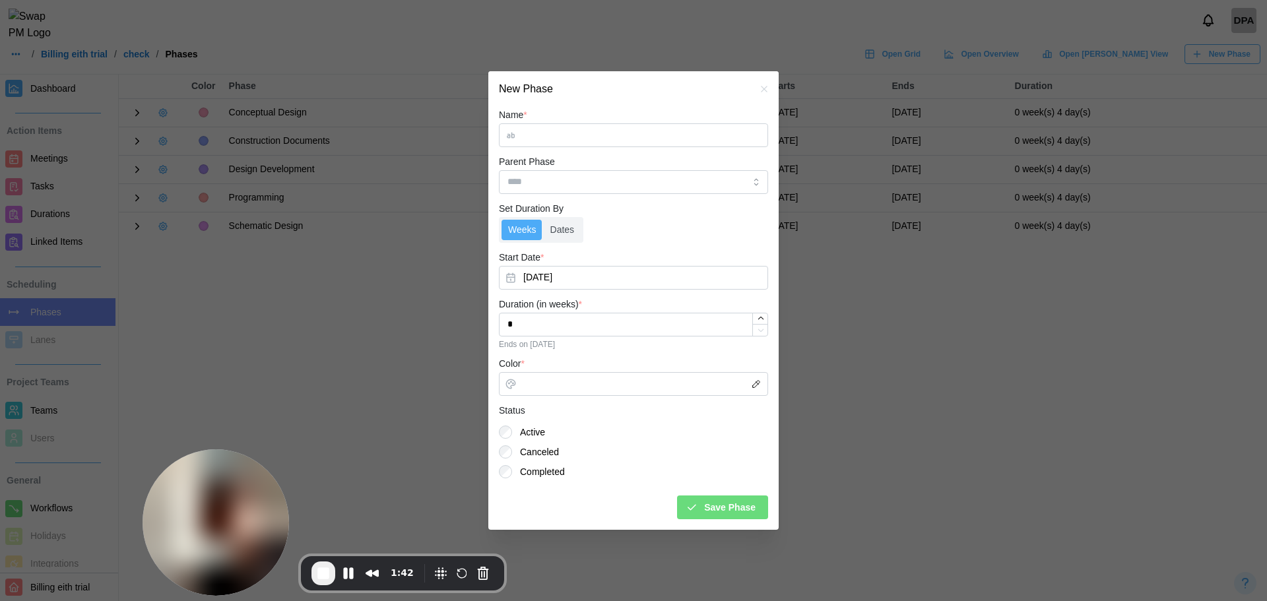
click at [572, 143] on input "Name *" at bounding box center [633, 135] width 269 height 24
type input "******"
click at [624, 380] on input "Color *" at bounding box center [633, 384] width 269 height 24
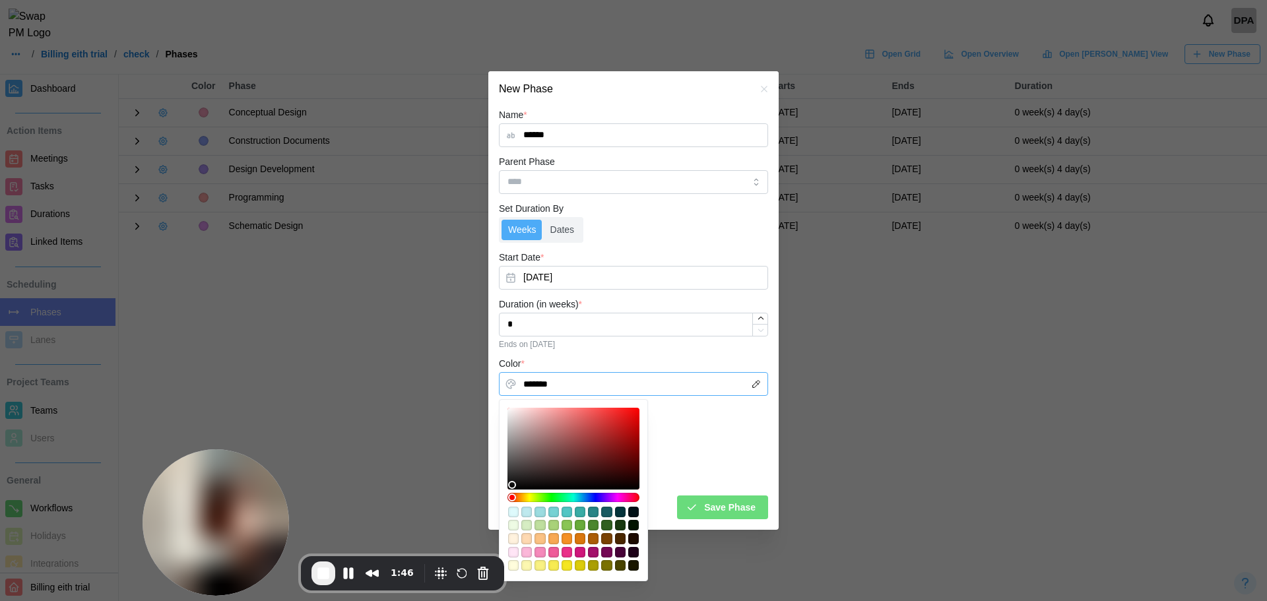
click at [543, 441] on div at bounding box center [573, 449] width 123 height 73
type input "*******"
click at [712, 510] on span "Save Phase" at bounding box center [729, 507] width 51 height 22
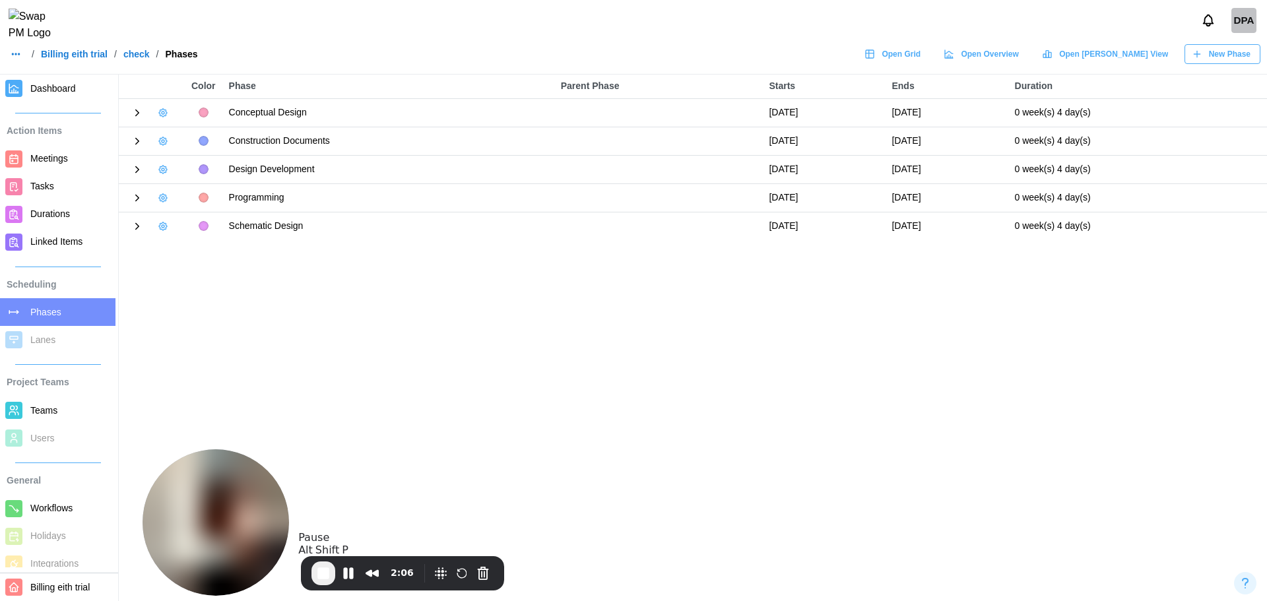
click at [331, 567] on button "End Recording" at bounding box center [324, 574] width 24 height 24
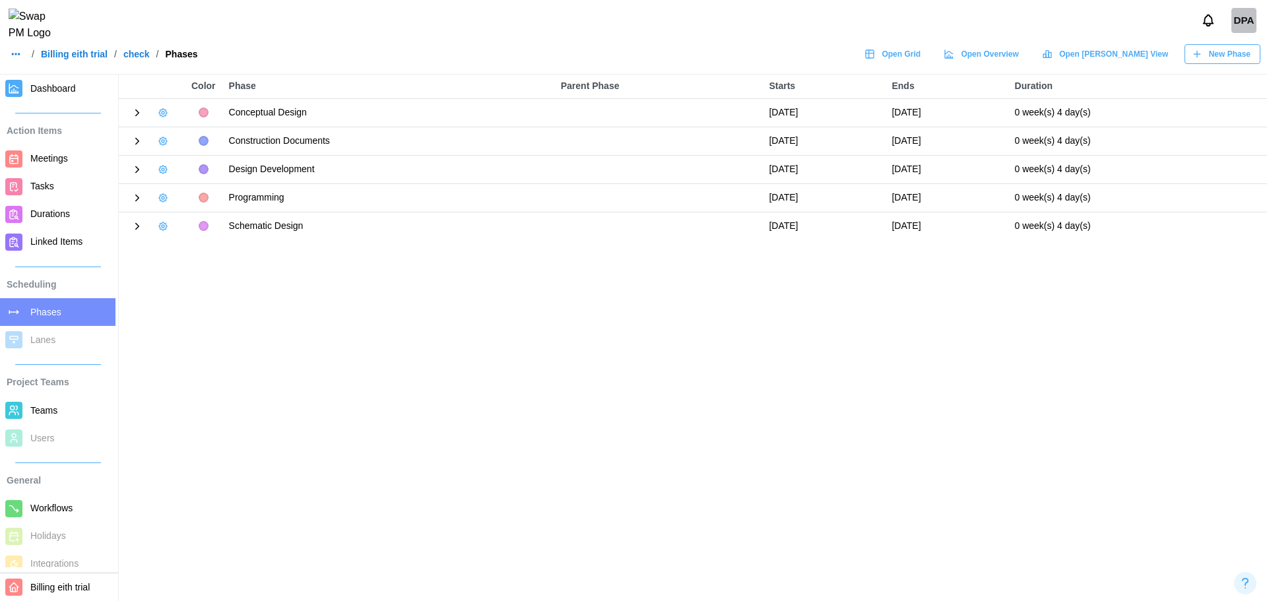
click at [94, 59] on link "Billing eith trial" at bounding box center [74, 54] width 67 height 9
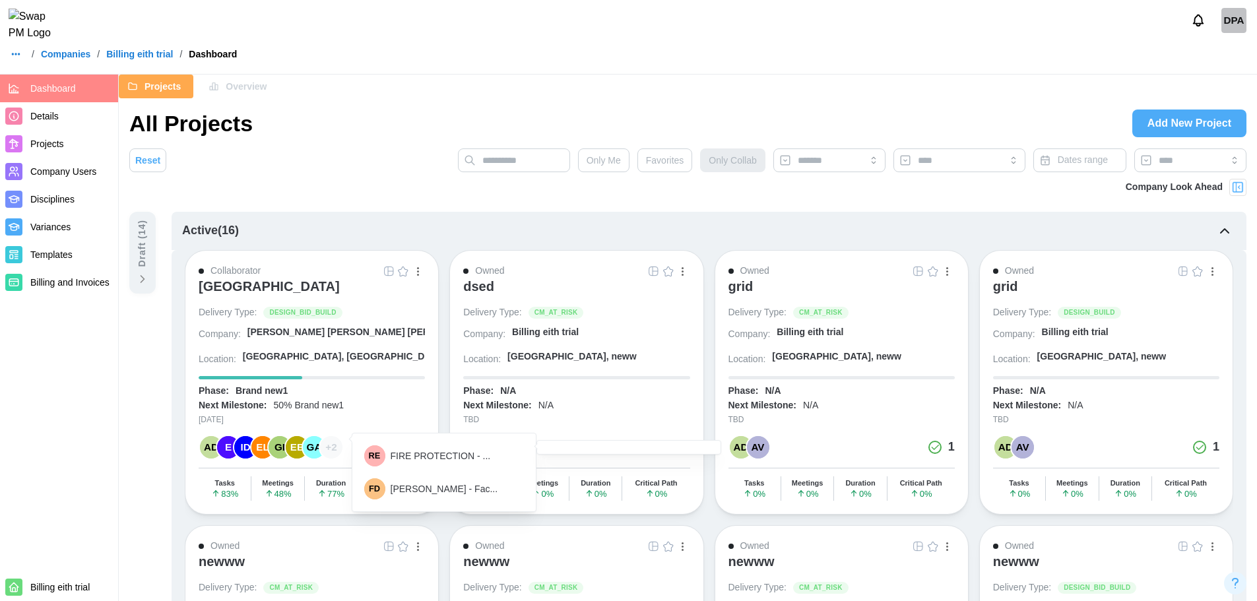
click at [630, 452] on div at bounding box center [628, 447] width 183 height 13
click at [467, 490] on div "ERIC LINDNER - Fac..." at bounding box center [445, 489] width 108 height 11
click at [293, 440] on div "EE" at bounding box center [297, 447] width 22 height 22
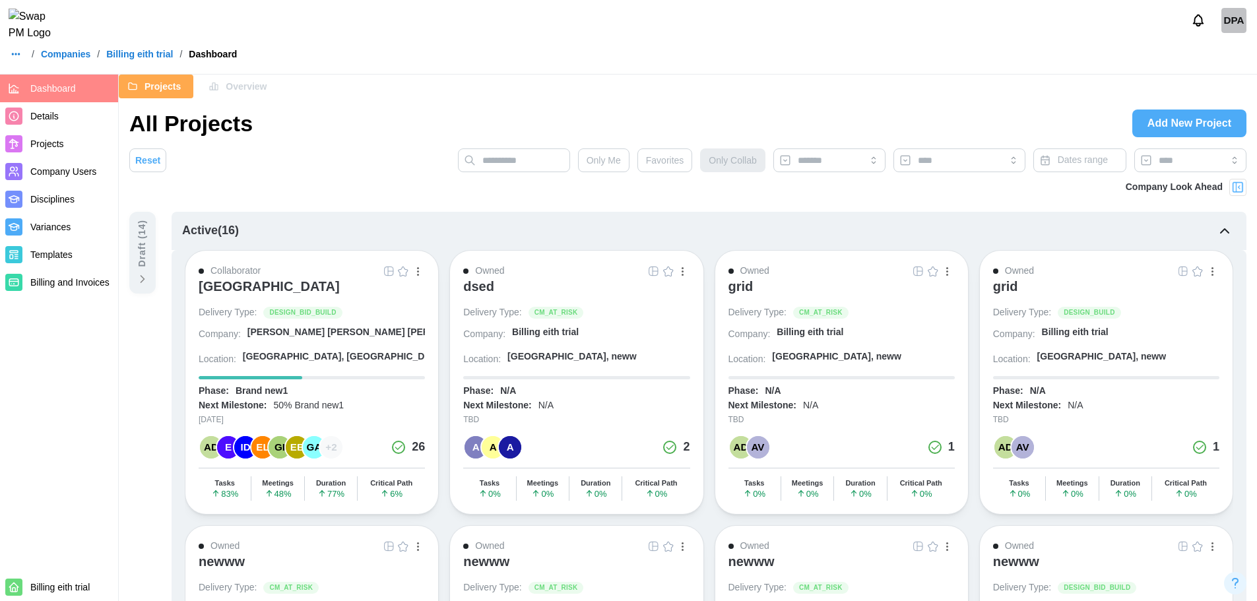
click at [492, 447] on div "A" at bounding box center [493, 447] width 22 height 22
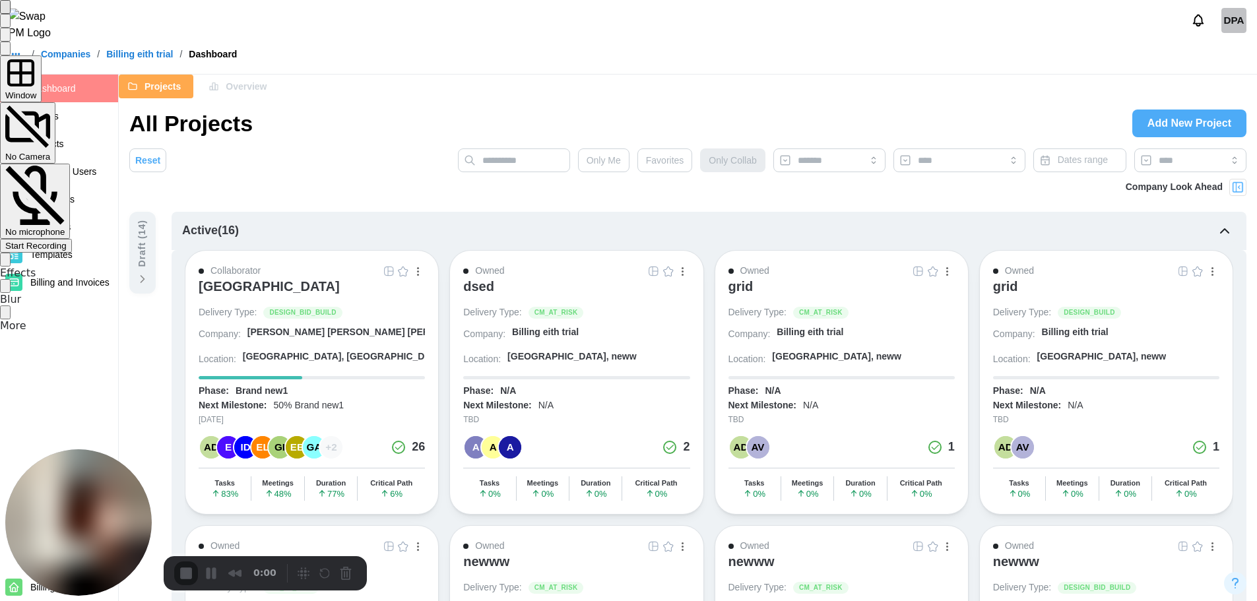
click at [67, 241] on div "Start Recording" at bounding box center [35, 246] width 61 height 10
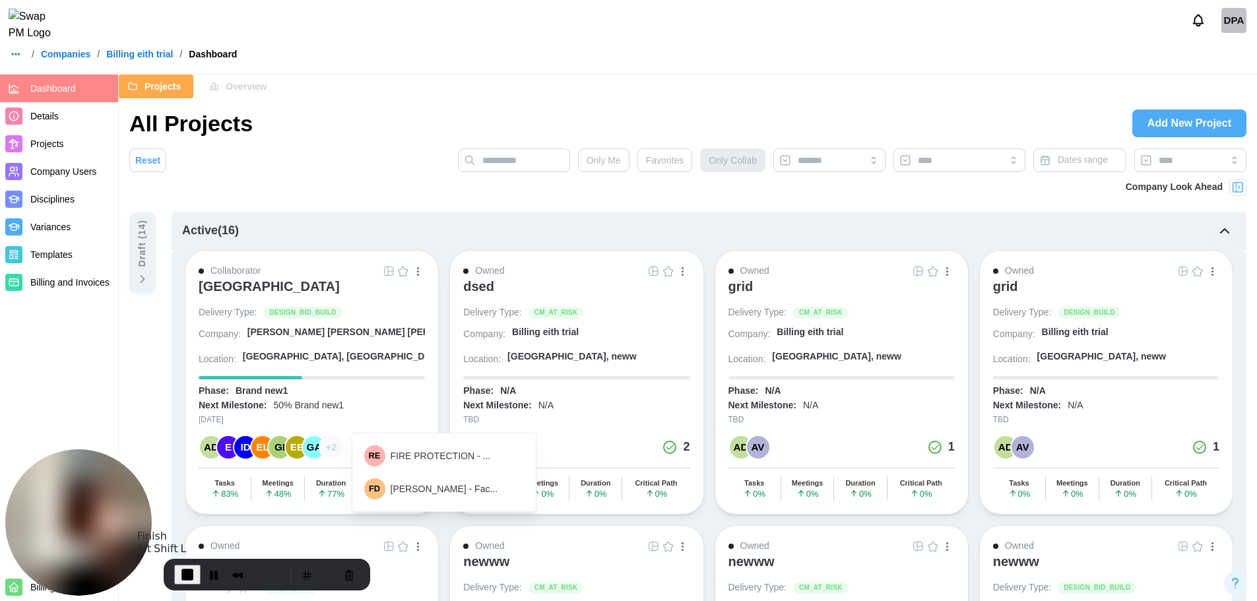
click at [189, 576] on span "End Recording" at bounding box center [188, 575] width 16 height 16
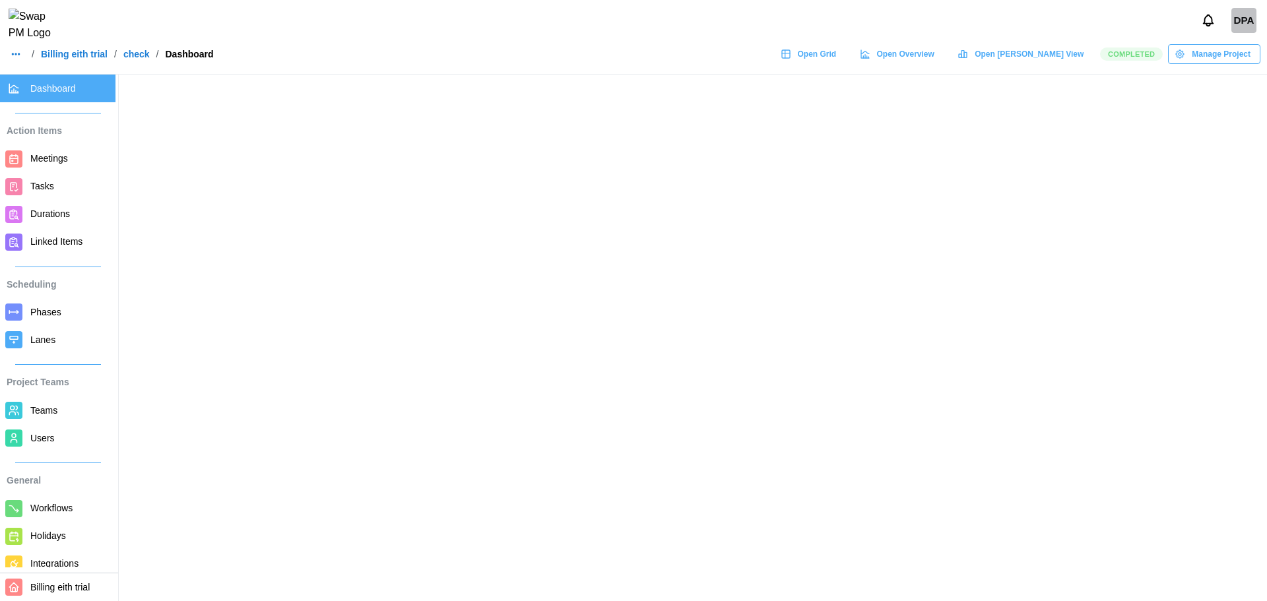
click at [846, 61] on link "Open Grid" at bounding box center [810, 54] width 73 height 20
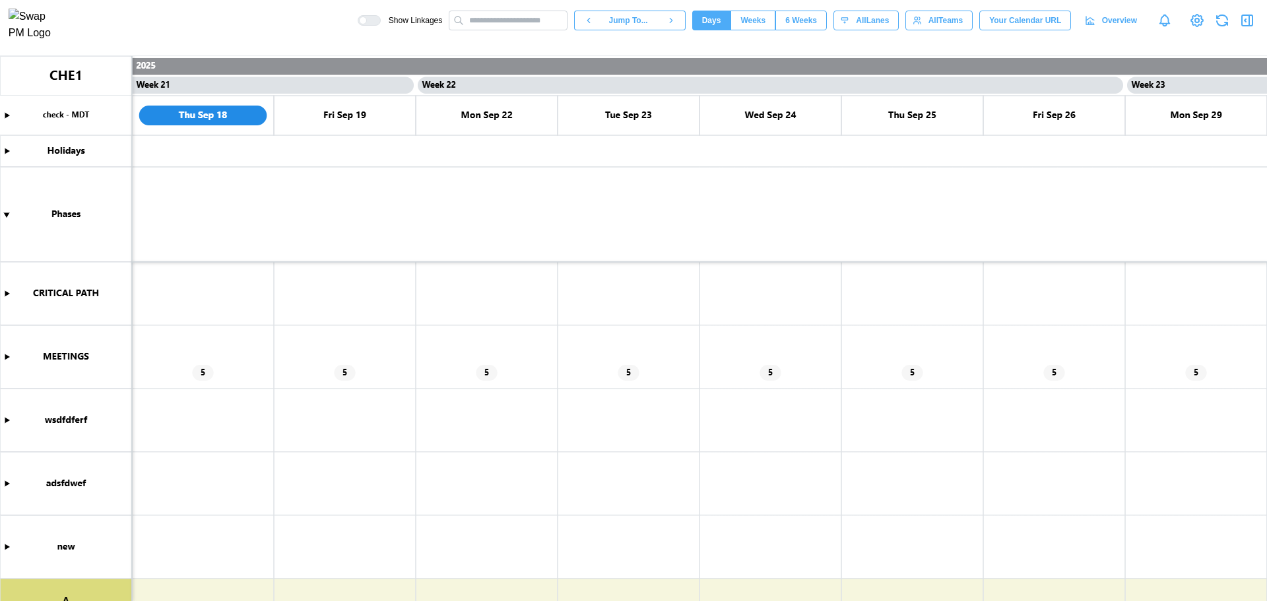
scroll to position [0, 14617]
click at [1105, 20] on span "Overview" at bounding box center [1119, 20] width 35 height 18
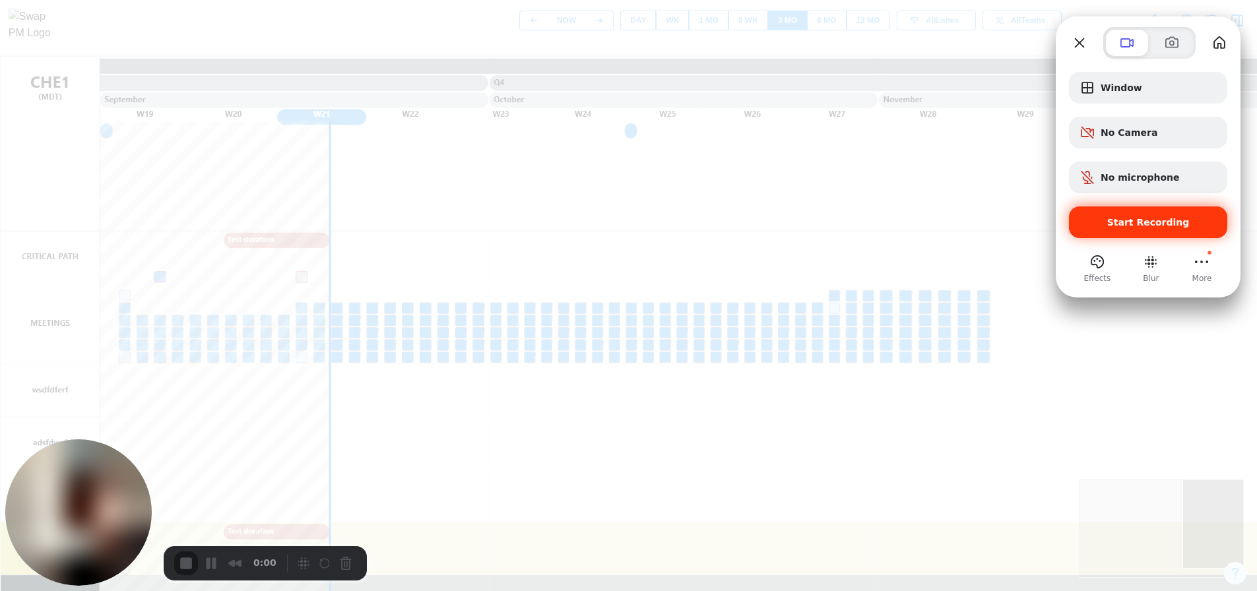
click at [1171, 230] on div "Start Recording" at bounding box center [1148, 223] width 158 height 32
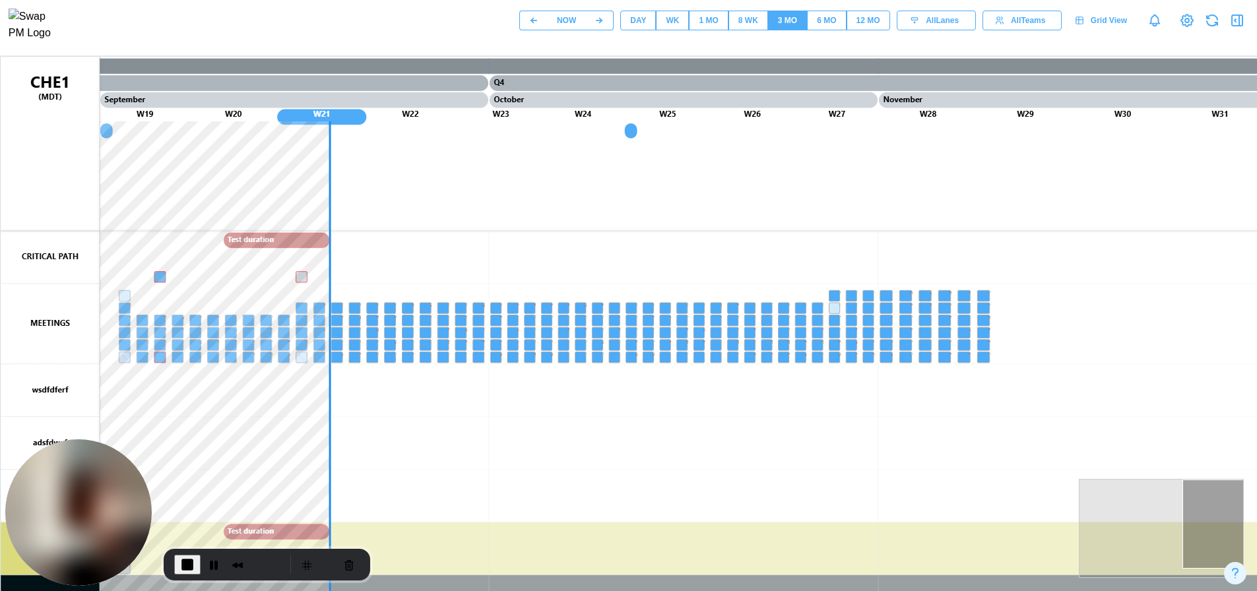
click at [834, 27] on div "6 MO" at bounding box center [826, 21] width 19 height 13
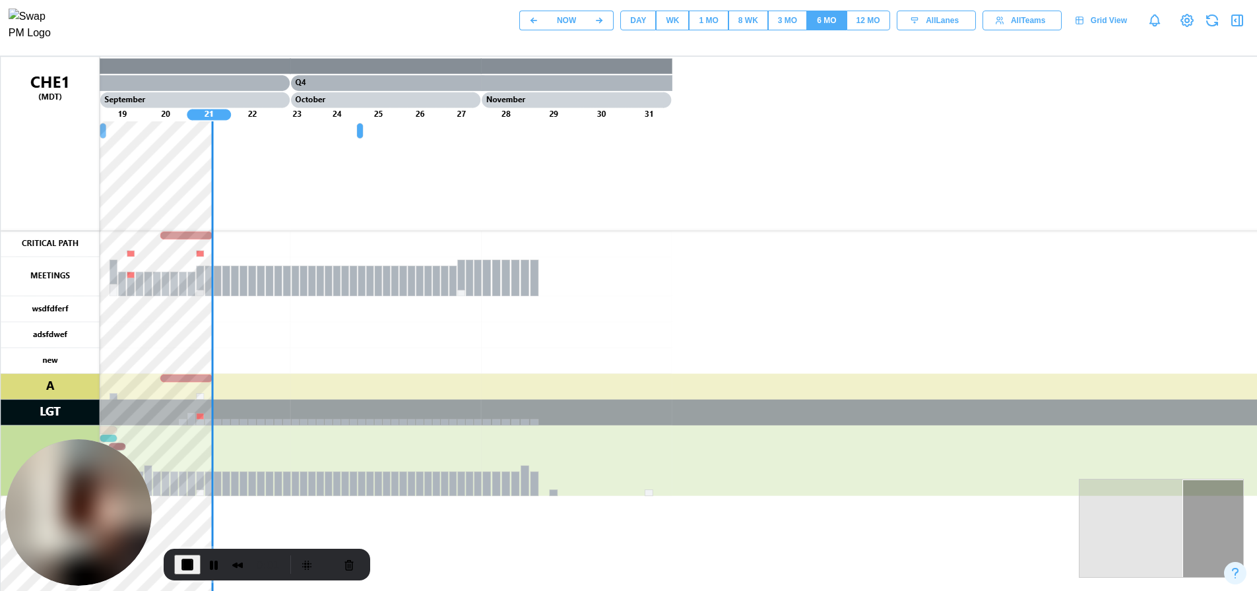
click at [649, 24] on button "DAY" at bounding box center [638, 21] width 36 height 20
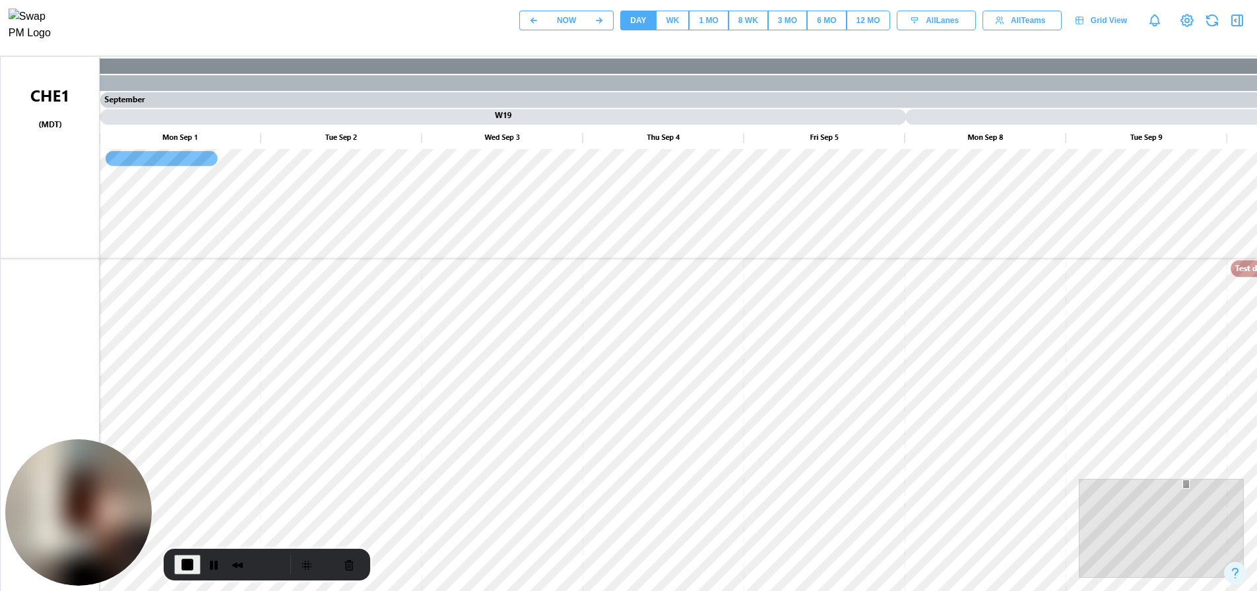
drag, startPoint x: 946, startPoint y: 431, endPoint x: 956, endPoint y: 410, distance: 23.3
click at [956, 410] on canvas at bounding box center [634, 387] width 1267 height 660
click at [1158, 494] on div at bounding box center [1161, 528] width 165 height 99
drag, startPoint x: 1164, startPoint y: 514, endPoint x: 1209, endPoint y: 491, distance: 50.8
click at [1209, 491] on div at bounding box center [1161, 528] width 165 height 99
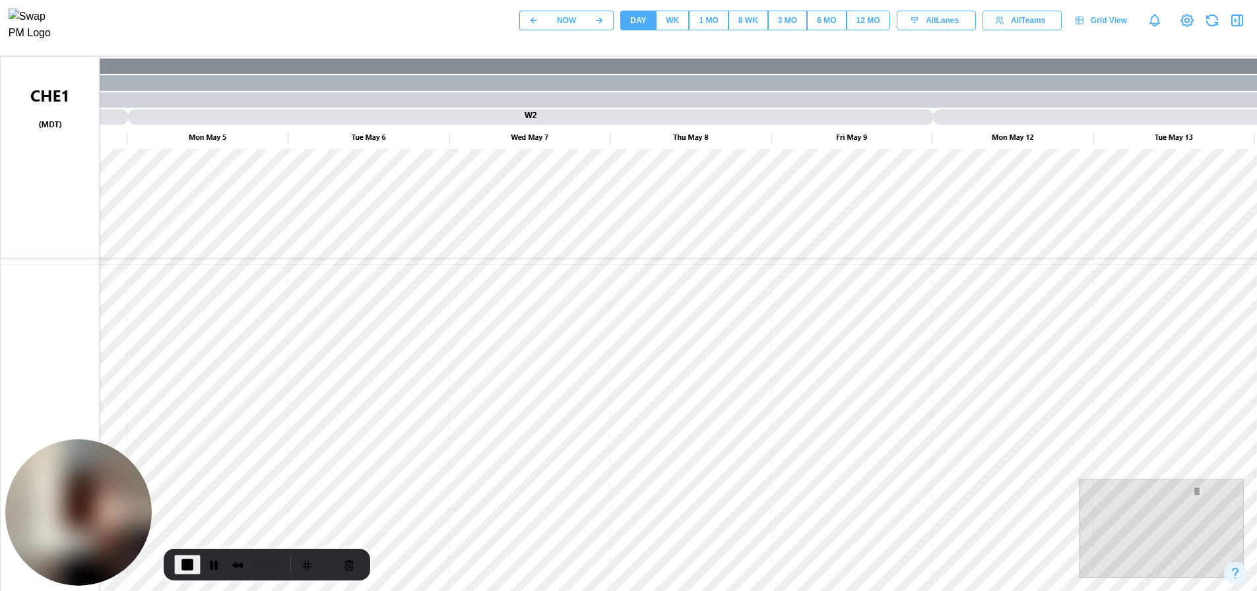
click at [1211, 537] on div at bounding box center [1161, 528] width 165 height 99
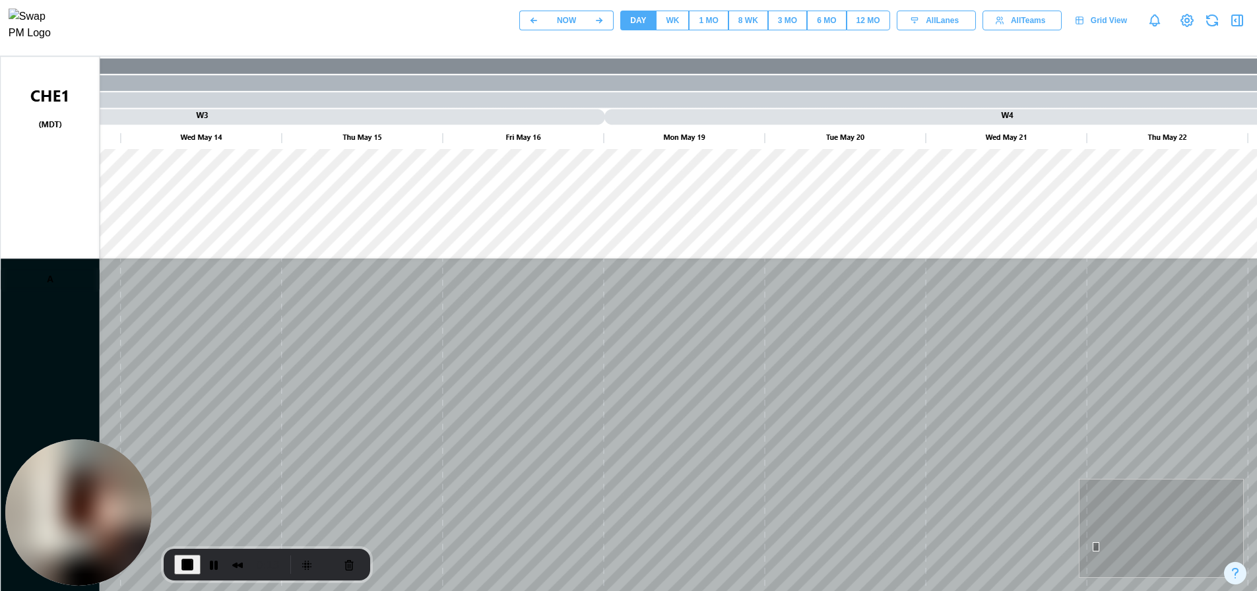
drag, startPoint x: 1127, startPoint y: 544, endPoint x: 1092, endPoint y: 547, distance: 35.1
click at [1092, 547] on div at bounding box center [1161, 528] width 165 height 99
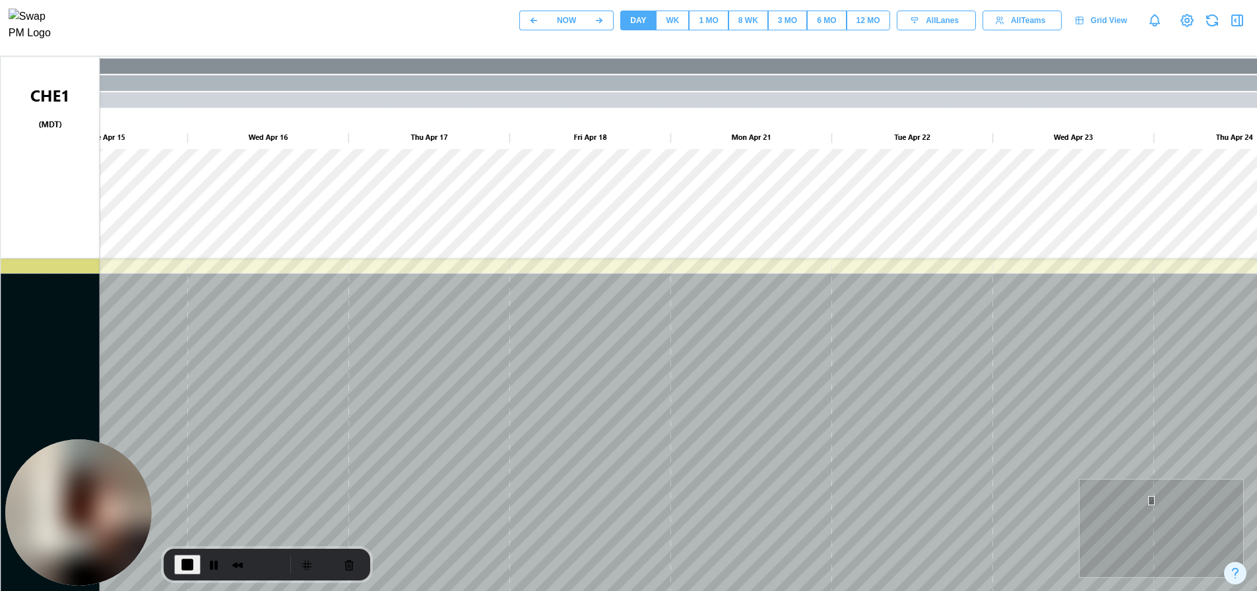
drag, startPoint x: 1150, startPoint y: 500, endPoint x: 1195, endPoint y: 517, distance: 48.4
click at [1238, 518] on div at bounding box center [1161, 528] width 165 height 99
click at [1129, 525] on div at bounding box center [1161, 528] width 165 height 99
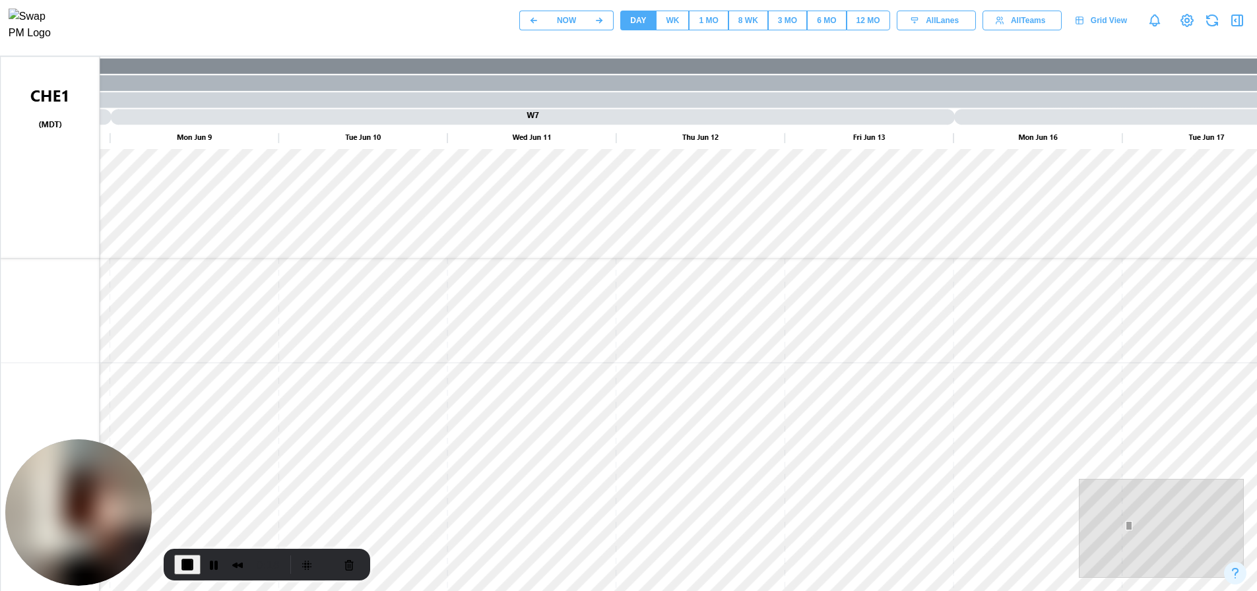
click at [1209, 512] on div at bounding box center [1161, 528] width 165 height 99
click at [1132, 527] on div at bounding box center [1161, 528] width 165 height 99
click at [1137, 531] on div at bounding box center [1161, 528] width 165 height 99
drag, startPoint x: 1135, startPoint y: 534, endPoint x: 1097, endPoint y: 523, distance: 39.7
click at [1088, 529] on div at bounding box center [1161, 528] width 165 height 99
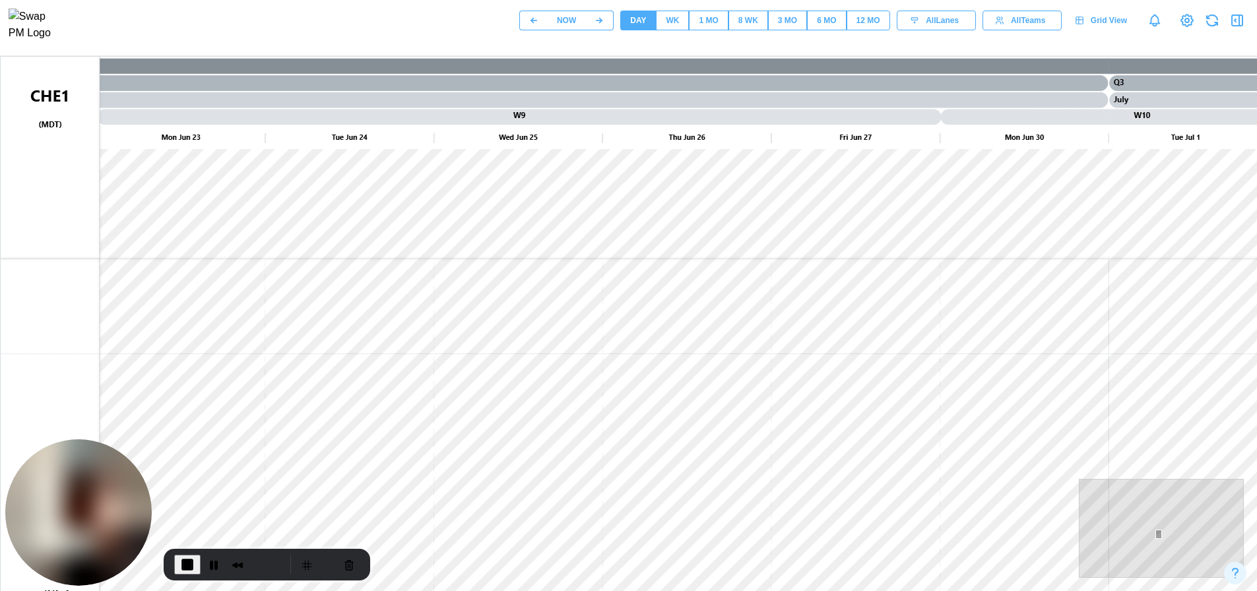
drag, startPoint x: 1158, startPoint y: 534, endPoint x: 1107, endPoint y: 536, distance: 51.5
click at [1156, 536] on div at bounding box center [1159, 534] width 7 height 9
drag, startPoint x: 1141, startPoint y: 538, endPoint x: 1121, endPoint y: 531, distance: 20.5
click at [1121, 531] on div at bounding box center [1161, 528] width 165 height 99
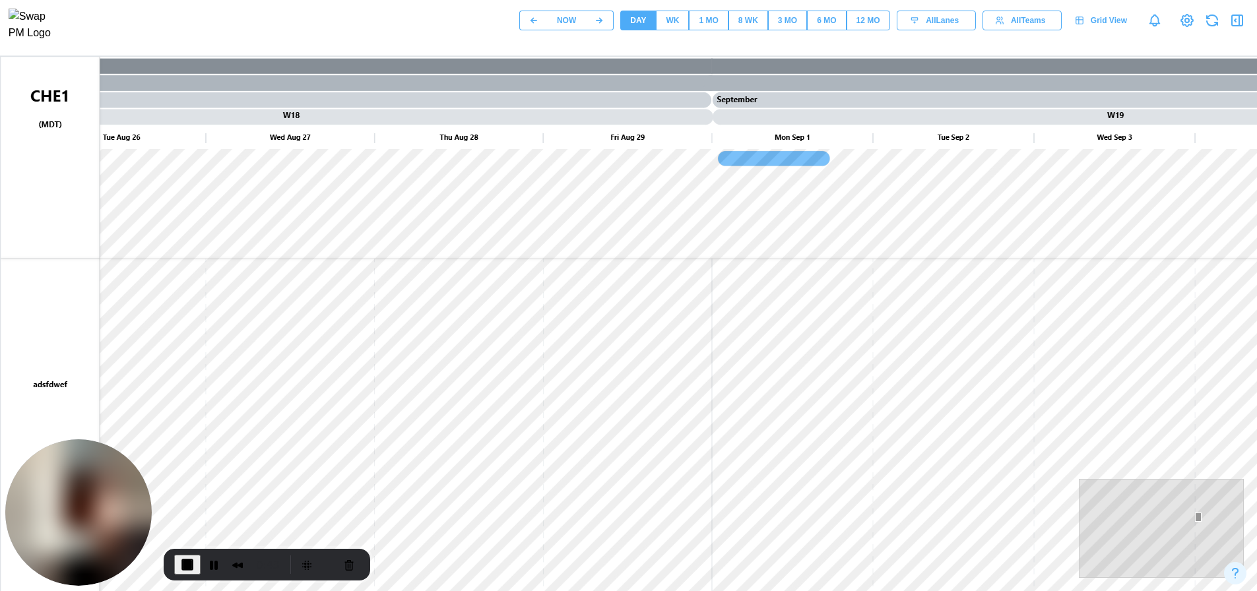
drag, startPoint x: 1124, startPoint y: 536, endPoint x: 1119, endPoint y: 549, distance: 14.2
click at [1129, 549] on div at bounding box center [1161, 528] width 165 height 99
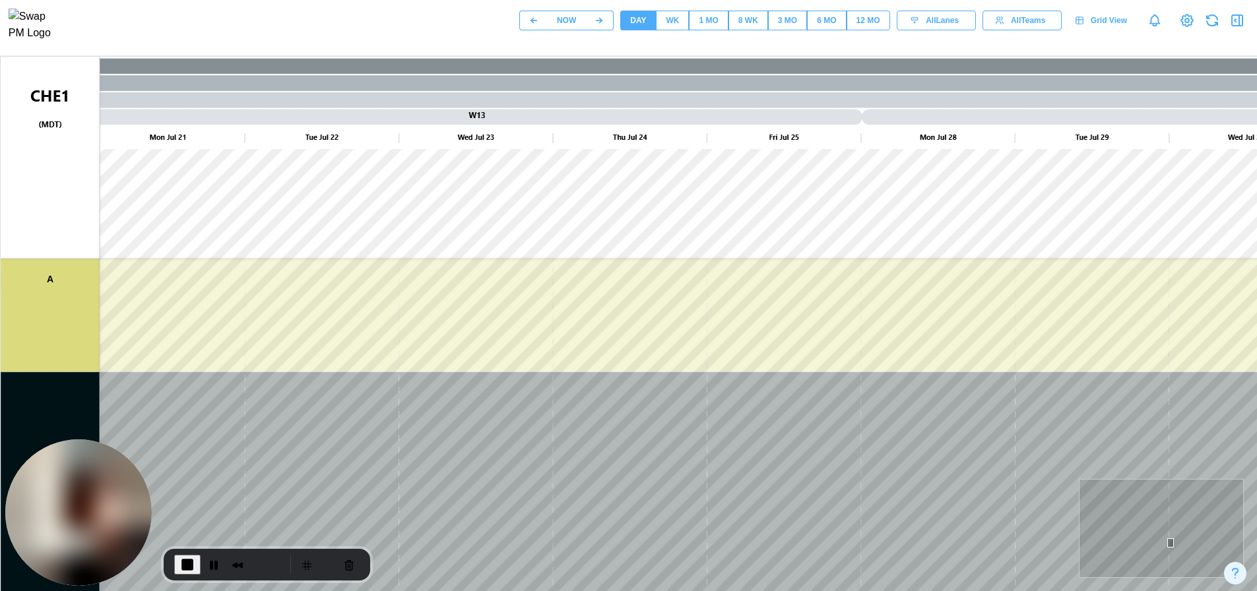
drag, startPoint x: 1119, startPoint y: 549, endPoint x: 1182, endPoint y: 540, distance: 64.0
click at [1182, 540] on div at bounding box center [1161, 528] width 165 height 99
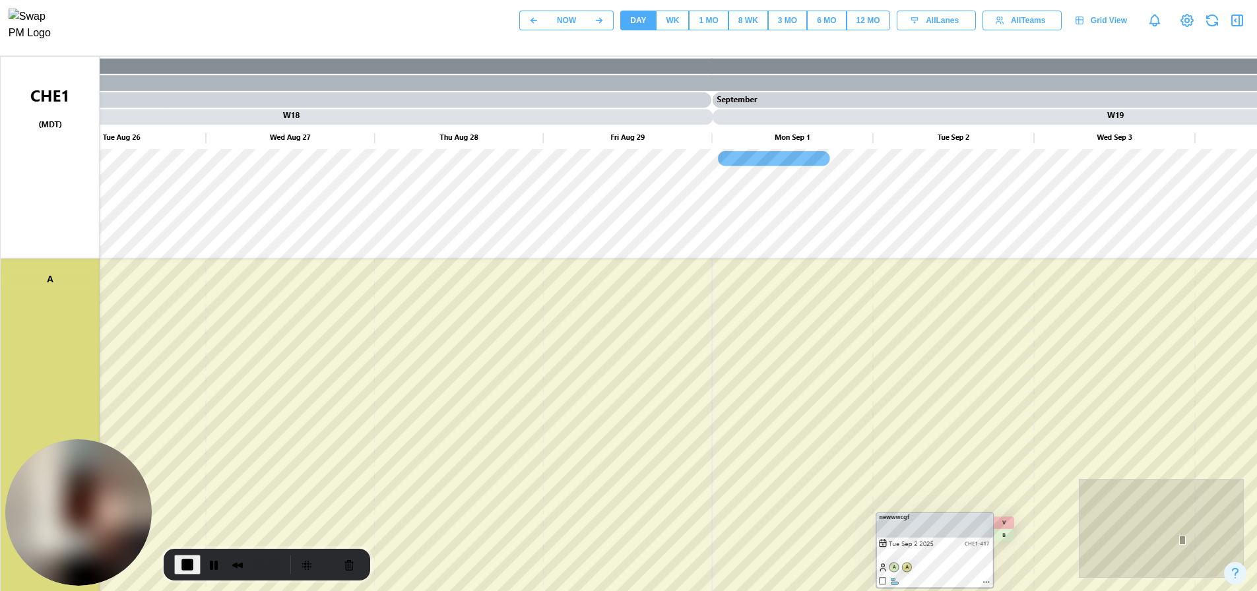
click at [174, 564] on div "0:49" at bounding box center [267, 565] width 207 height 32
click at [178, 564] on button "End Recording" at bounding box center [187, 565] width 26 height 20
